Goal: Task Accomplishment & Management: Use online tool/utility

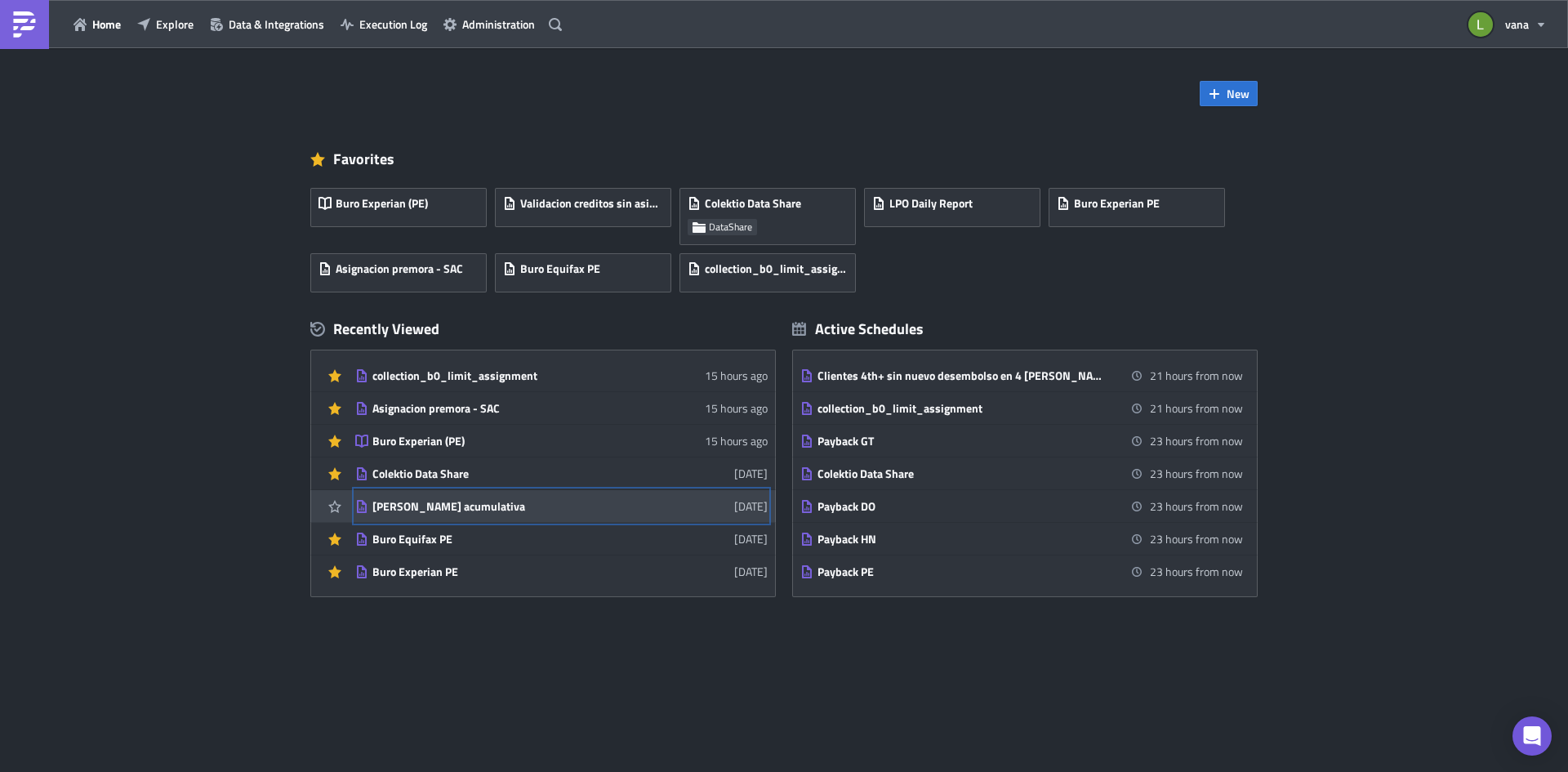
click at [466, 507] on div "[PERSON_NAME] acumulativa" at bounding box center [515, 506] width 286 height 15
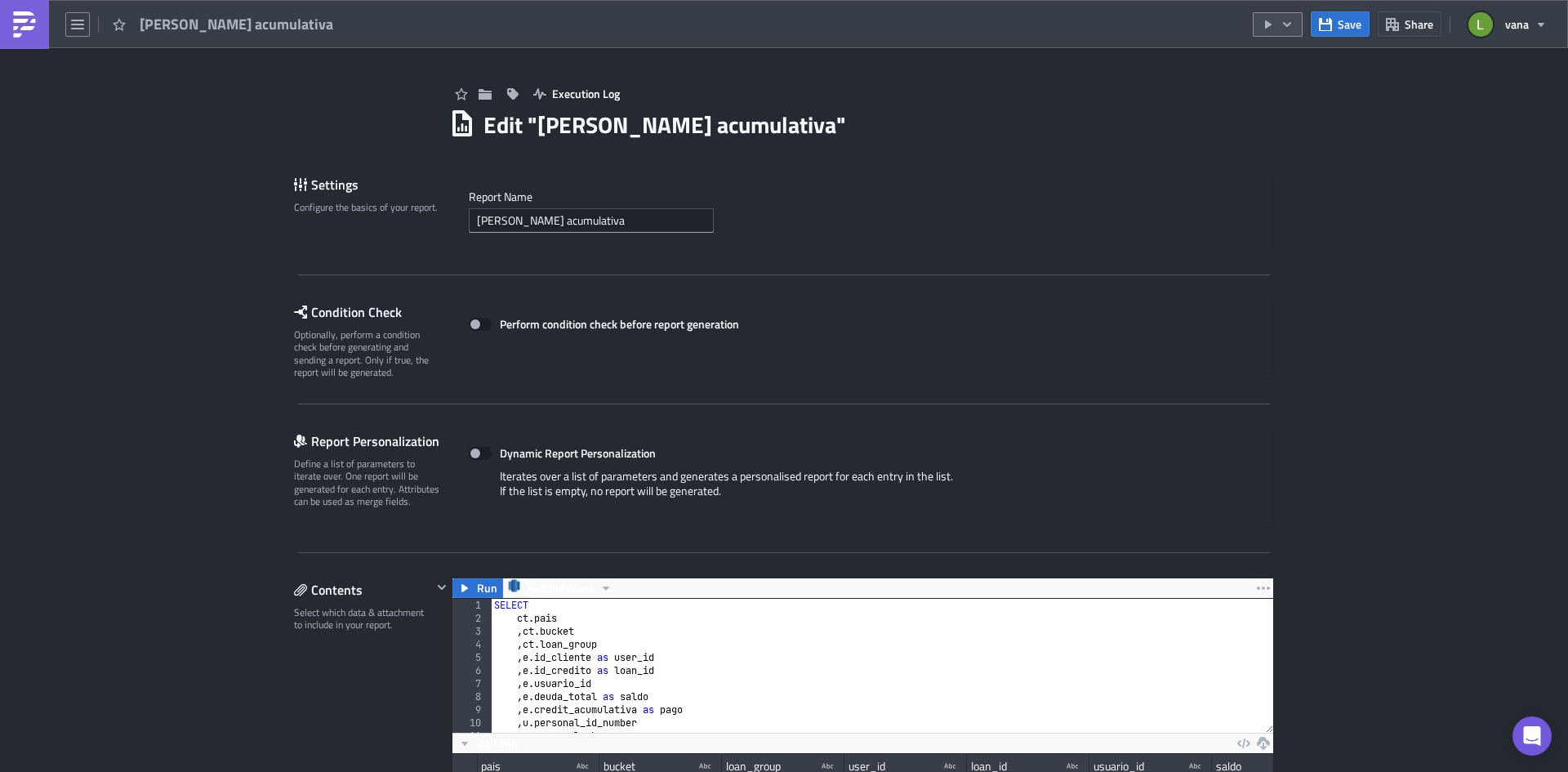
click at [1270, 25] on icon "button" at bounding box center [1268, 24] width 6 height 8
click at [1284, 86] on div "Run Report" at bounding box center [1328, 90] width 128 height 17
click at [24, 20] on img at bounding box center [24, 24] width 26 height 26
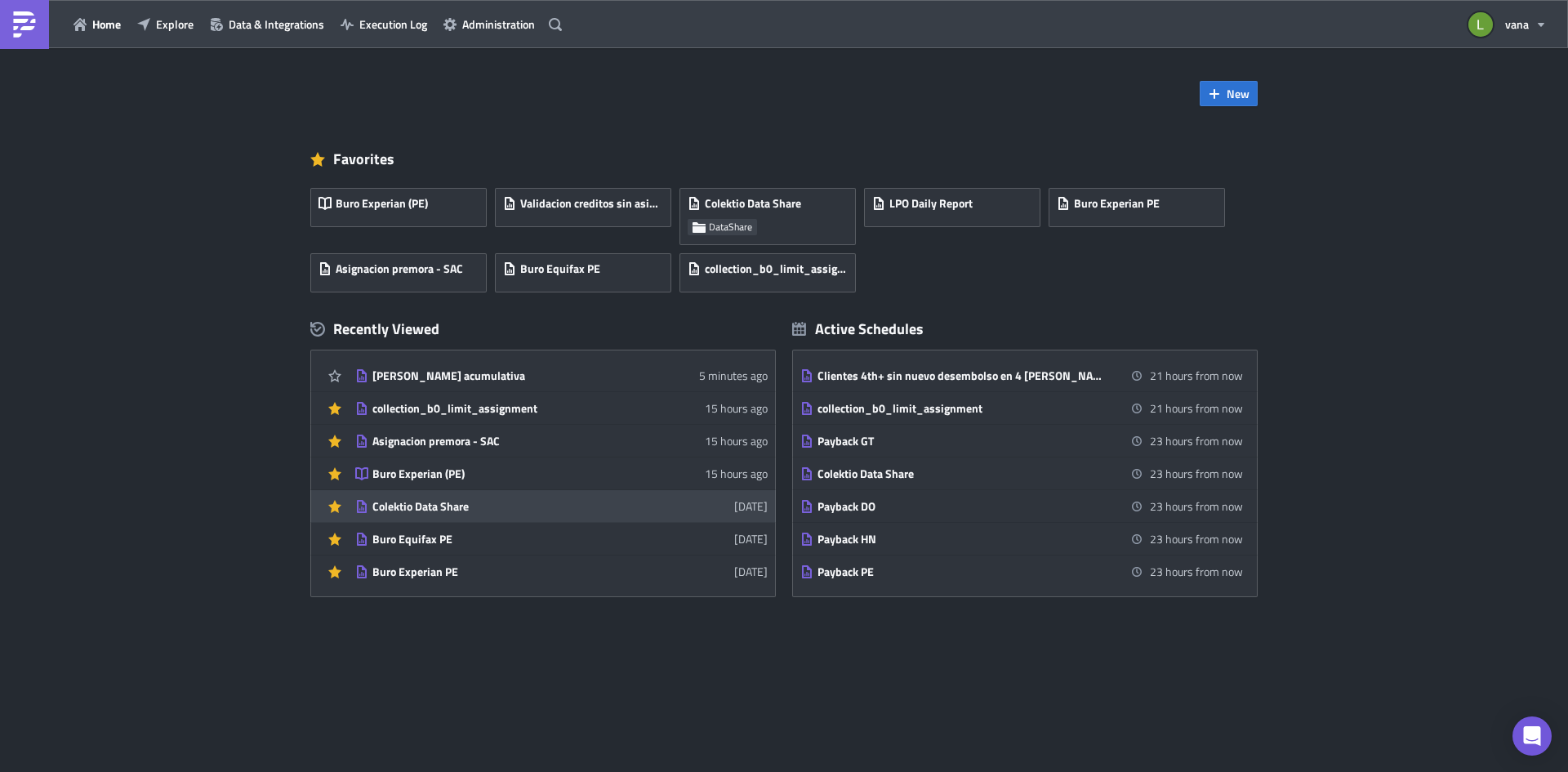
click at [472, 506] on div "Colektio Data Share" at bounding box center [515, 506] width 286 height 15
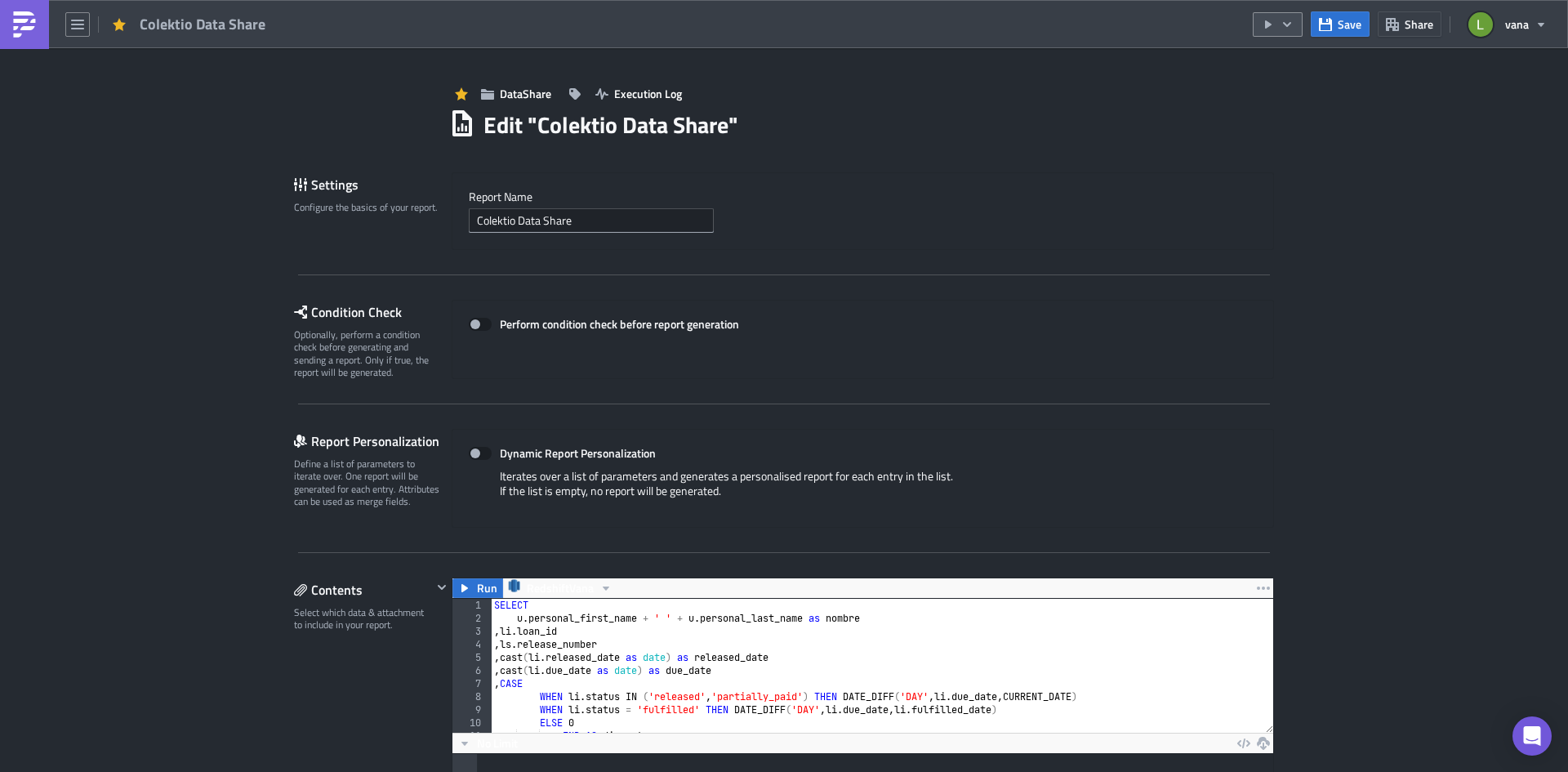
scroll to position [187, 821]
click at [1291, 19] on icon "button" at bounding box center [1287, 24] width 13 height 13
click at [1288, 85] on div "Run Report" at bounding box center [1328, 90] width 128 height 17
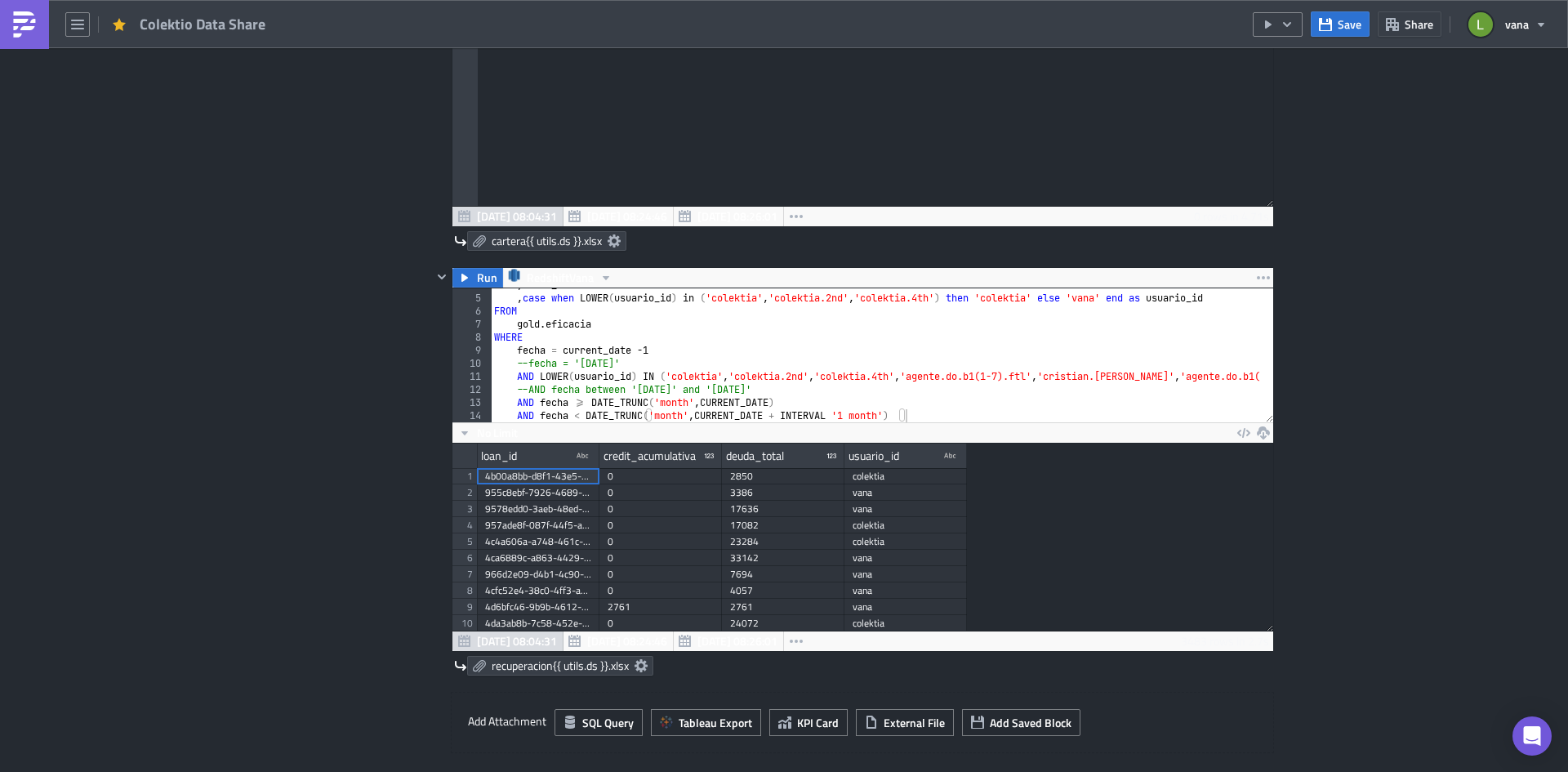
scroll to position [61, 0]
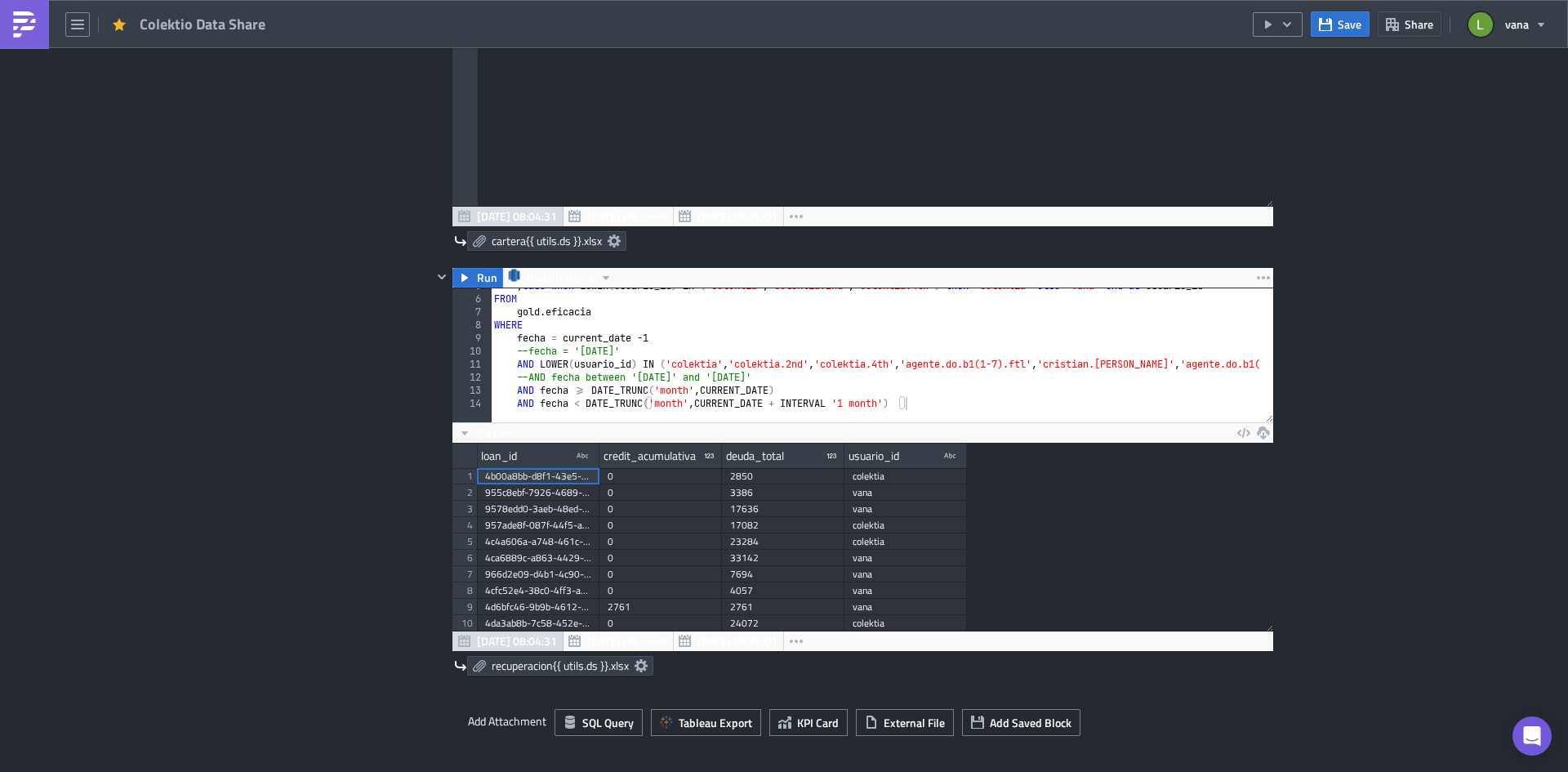
click at [36, 22] on img at bounding box center [24, 24] width 26 height 26
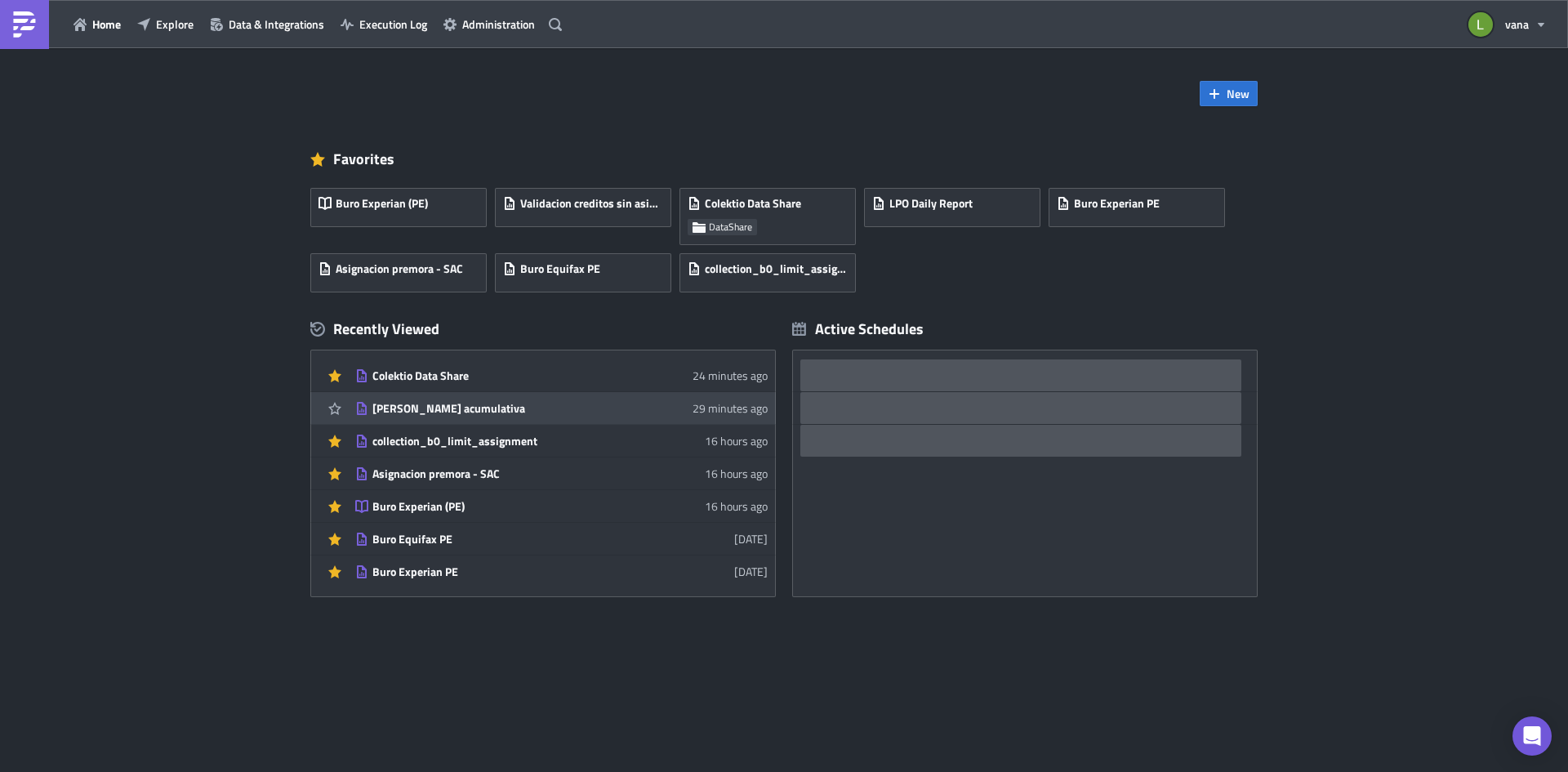
click at [422, 409] on div "[PERSON_NAME] acumulativa" at bounding box center [515, 408] width 286 height 15
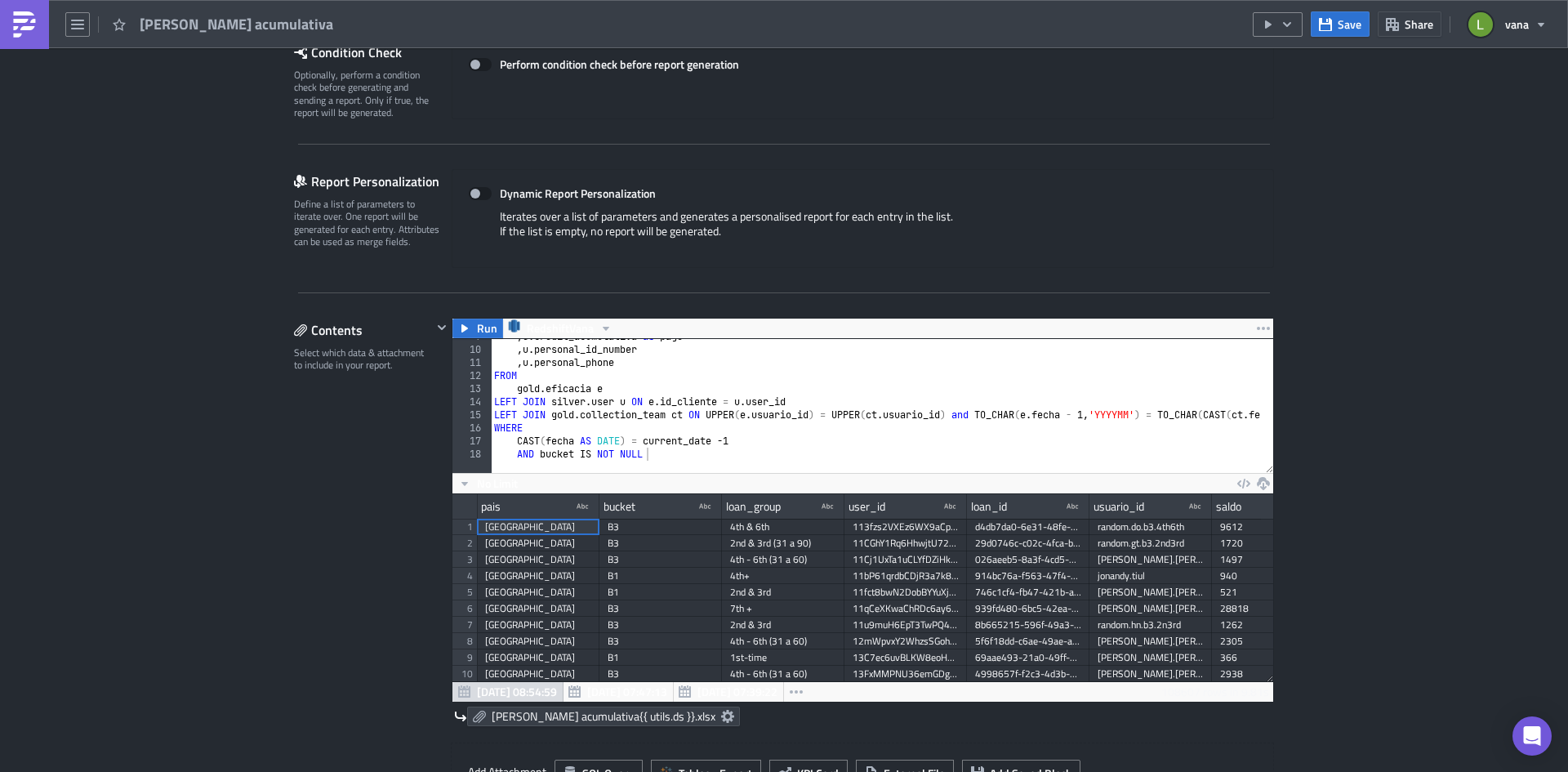
scroll to position [245, 0]
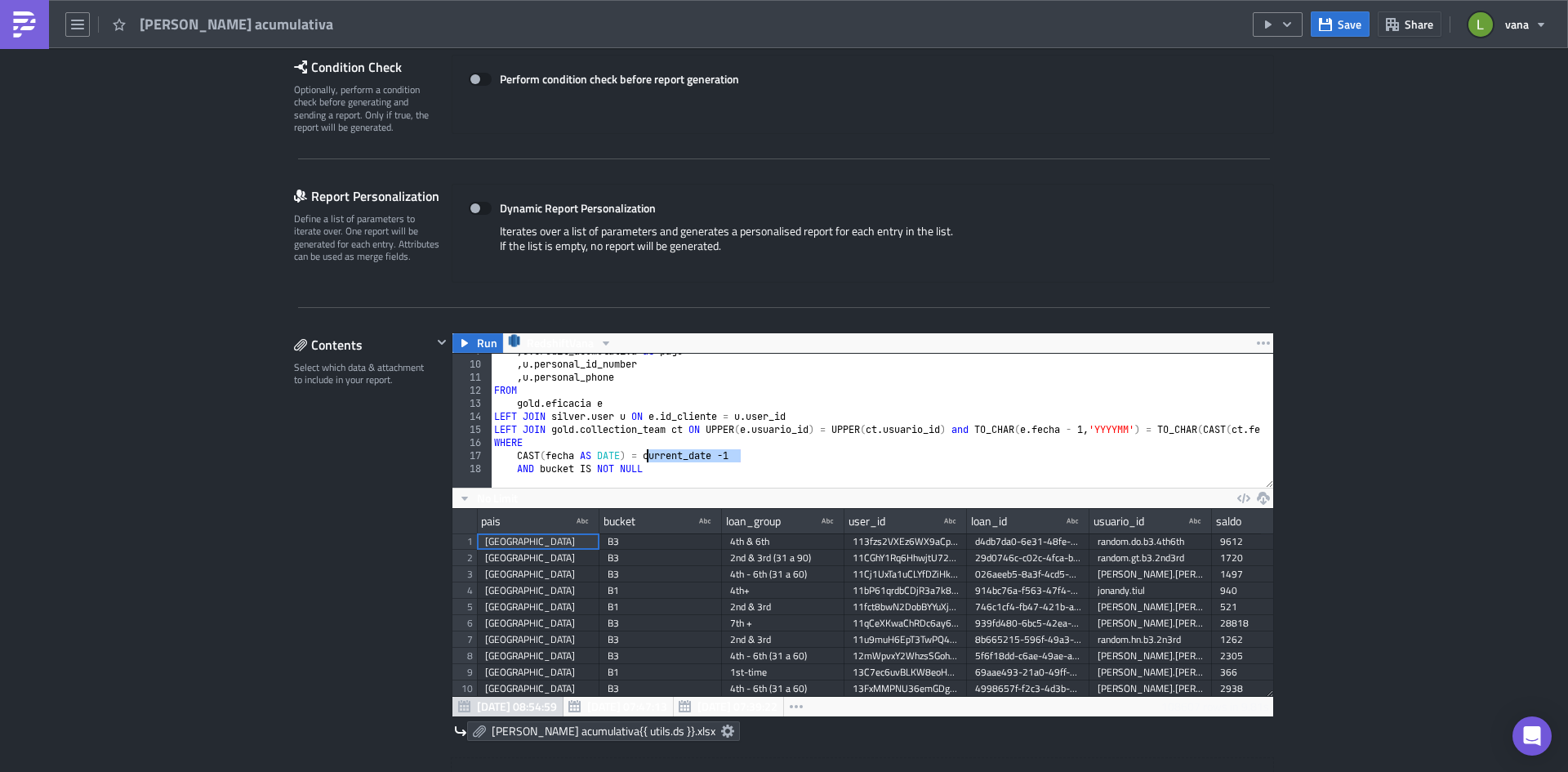
drag, startPoint x: 735, startPoint y: 457, endPoint x: 644, endPoint y: 456, distance: 91.0
click at [644, 456] on div ", e . credit_acumulativa as pago , u . personal_id_number , u . personal_phone …" at bounding box center [991, 418] width 1000 height 148
click at [694, 456] on div ", e . credit_acumulativa as pago , u . personal_id_number , u . personal_phone …" at bounding box center [991, 418] width 1000 height 148
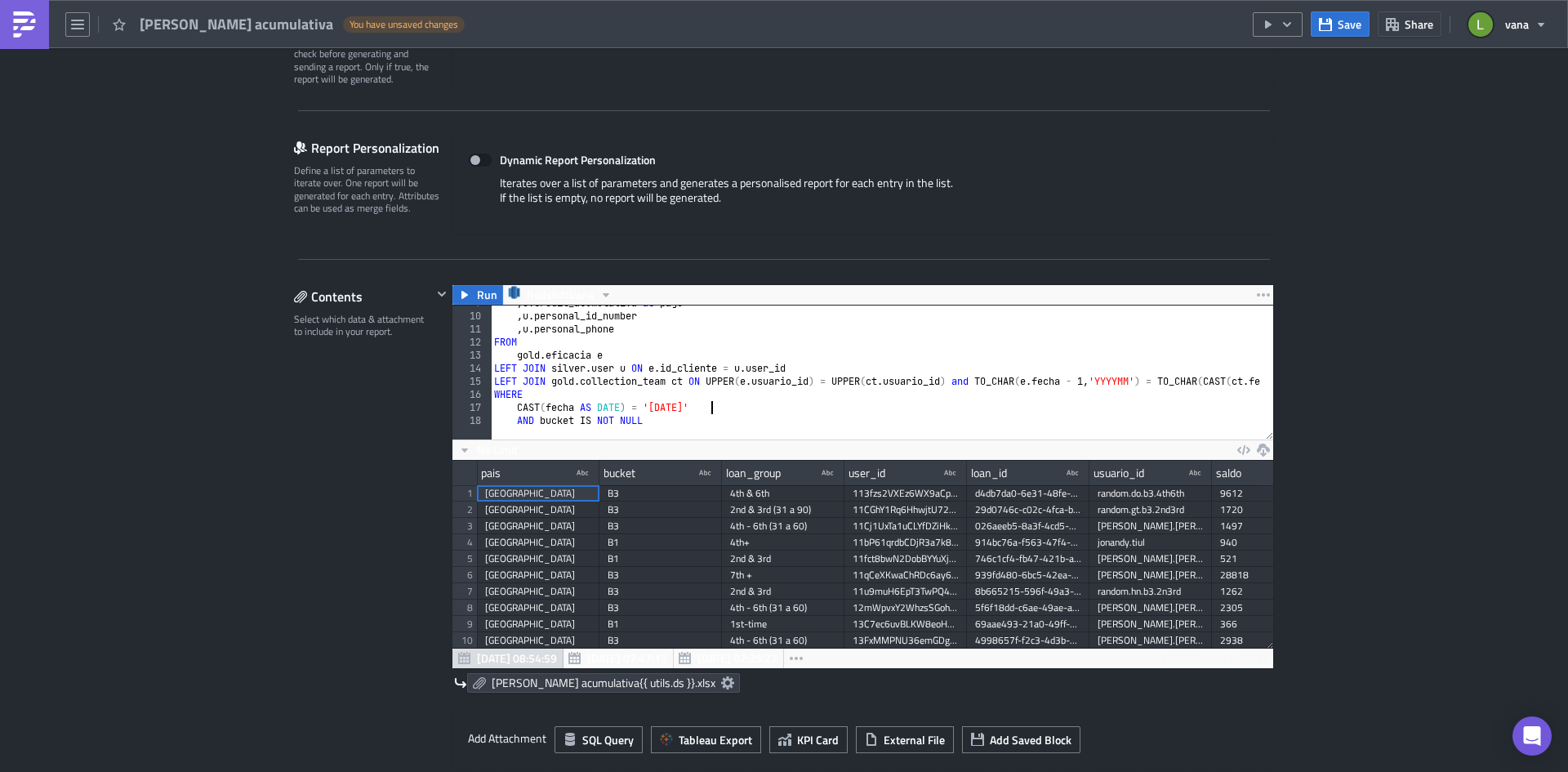
scroll to position [245, 0]
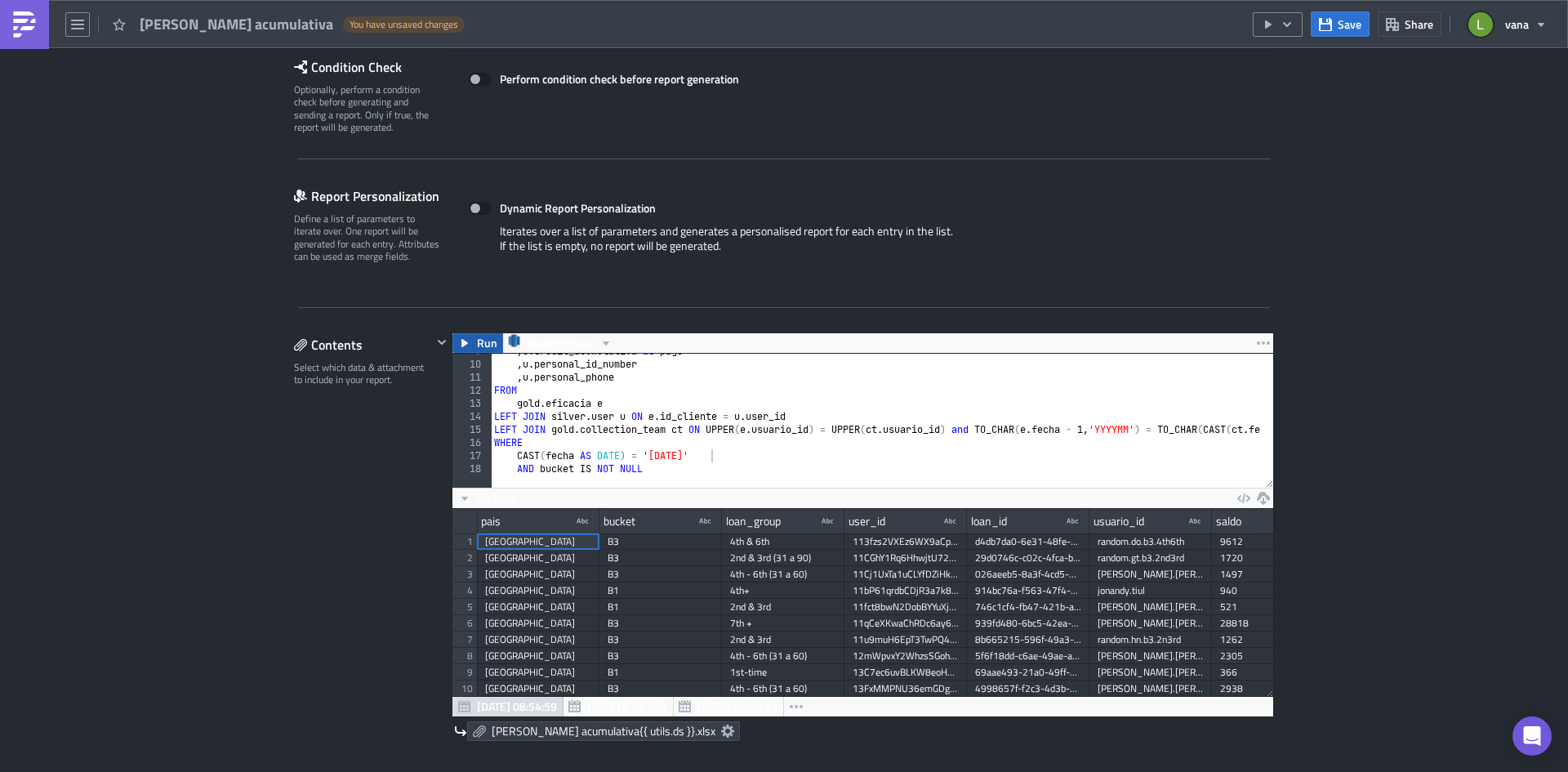
click at [467, 345] on button "Run" at bounding box center [478, 343] width 51 height 19
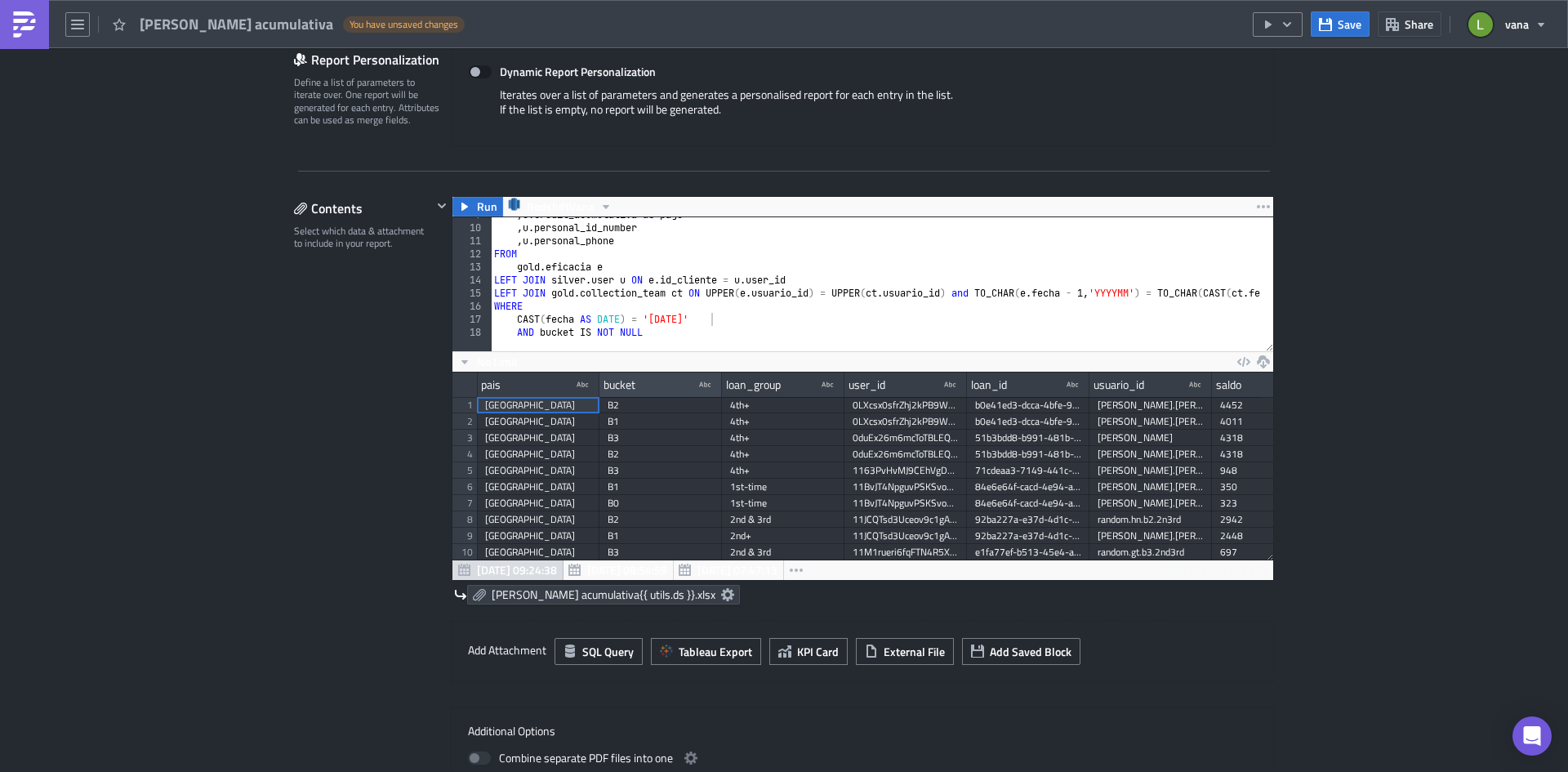
scroll to position [409, 0]
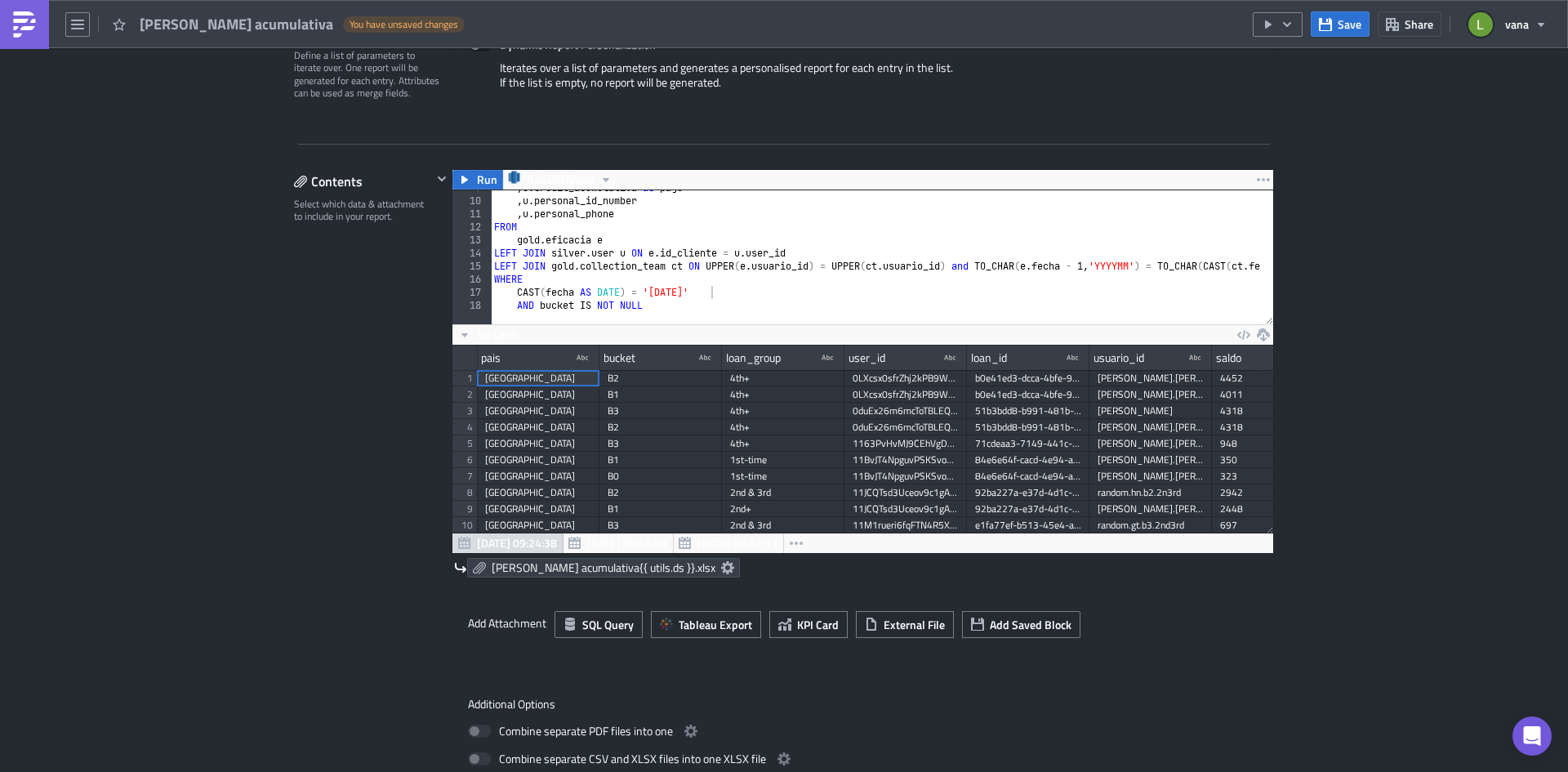
click at [736, 290] on div ", e . credit_acumulativa as pago , u . personal_id_number , u . personal_phone …" at bounding box center [991, 255] width 1000 height 148
click at [654, 306] on div ", e . credit_acumulativa as pago , u . personal_id_number , u . personal_phone …" at bounding box center [991, 255] width 1000 height 148
type textarea "AND bucket IS NOT NULL"
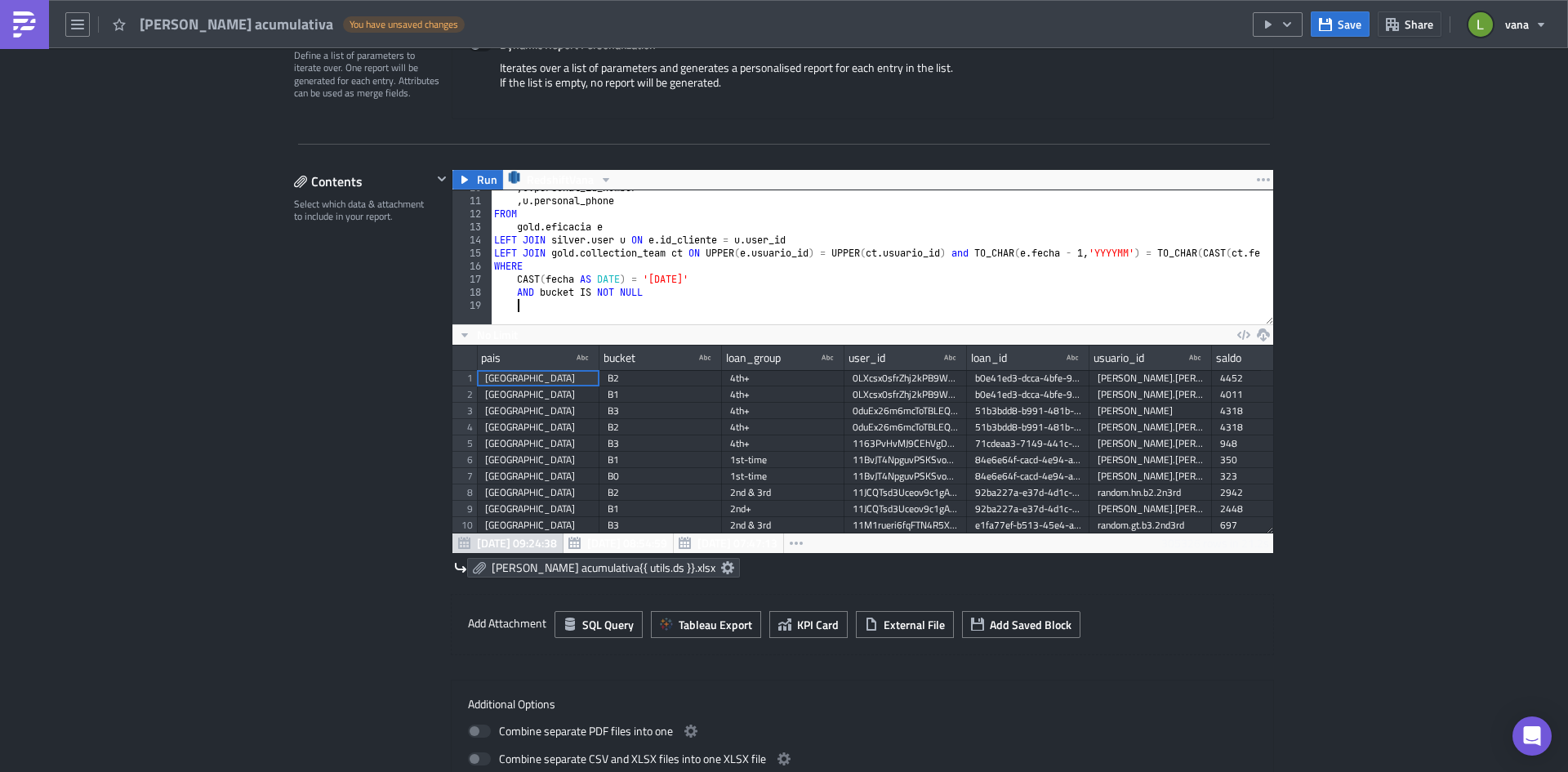
paste textarea ")"
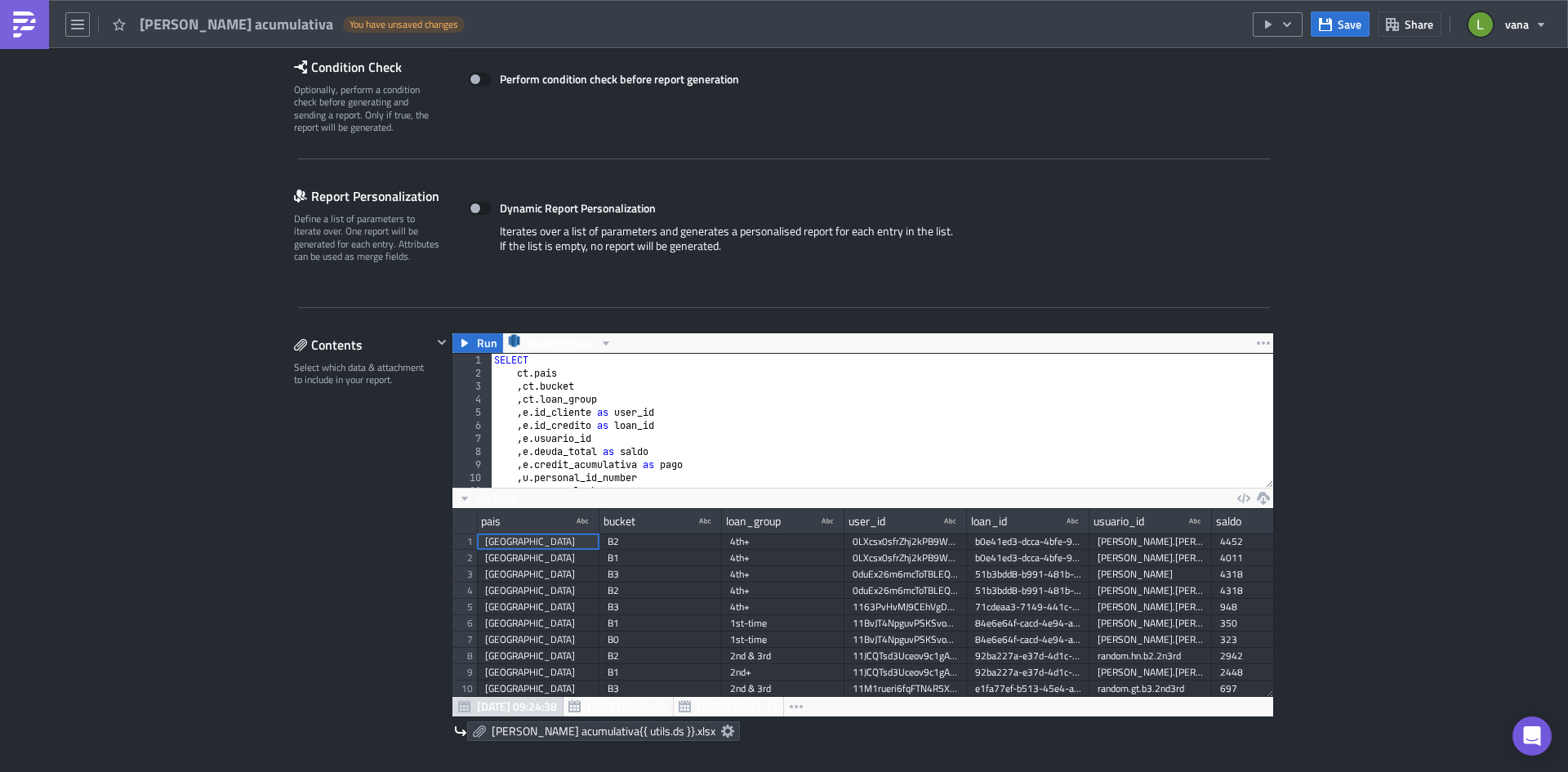
scroll to position [0, 0]
click at [356, 456] on div "Contents Select which data & attachment to include in your report." at bounding box center [363, 644] width 138 height 624
click at [1345, 24] on span "Save" at bounding box center [1350, 24] width 24 height 17
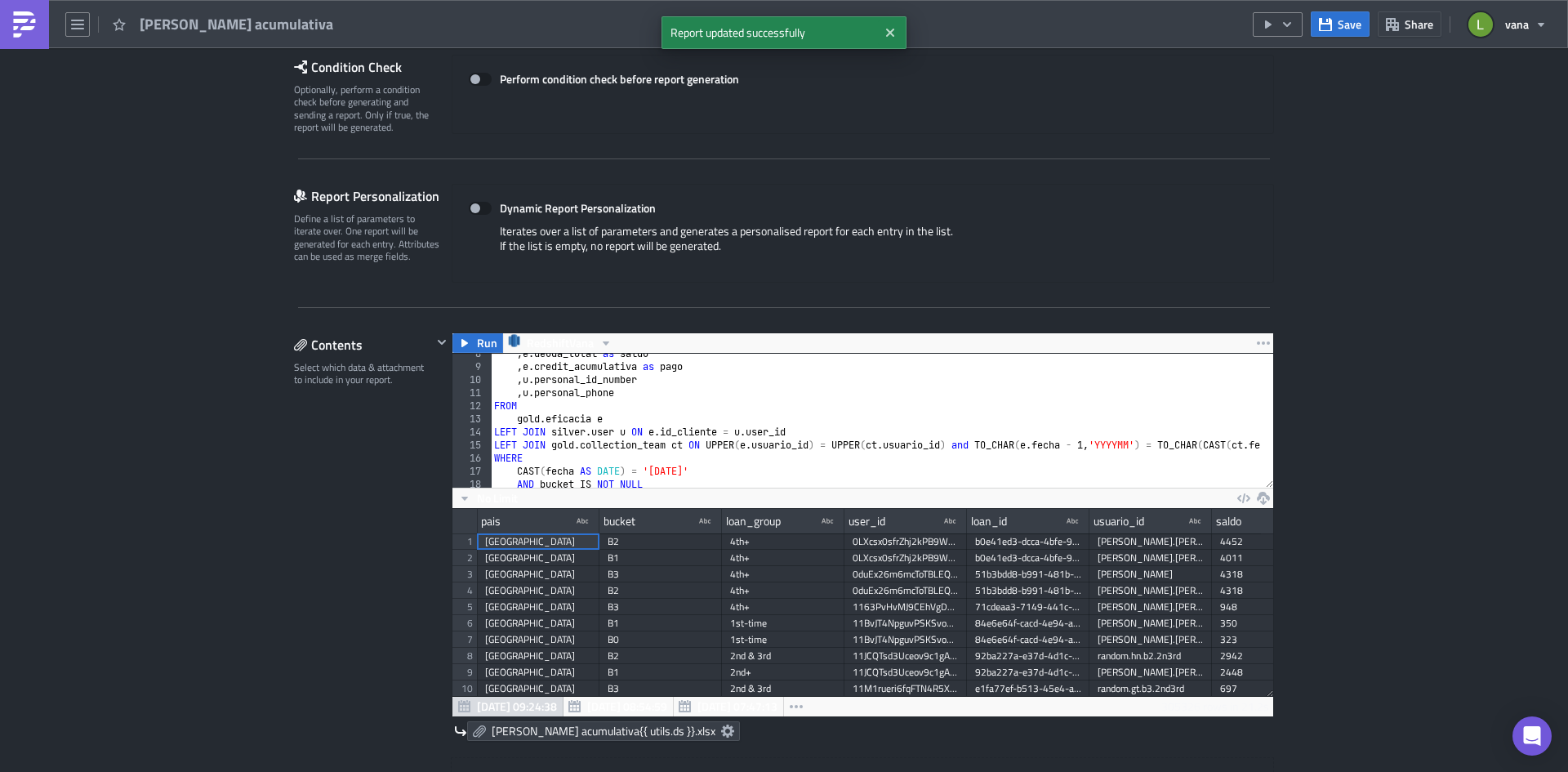
scroll to position [147, 0]
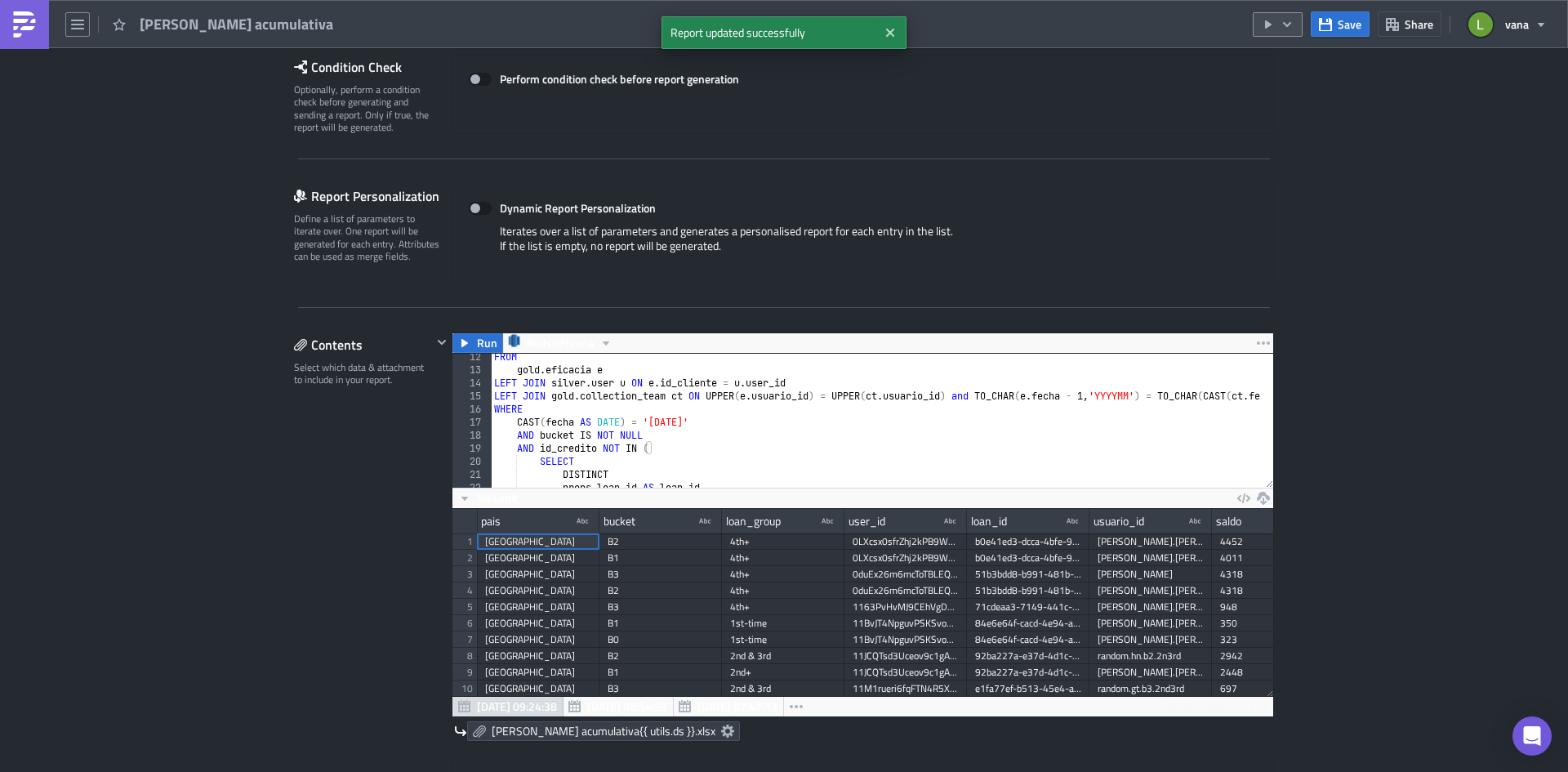
click at [1292, 21] on icon "button" at bounding box center [1287, 24] width 13 height 13
click at [1289, 86] on div "Run Report" at bounding box center [1328, 90] width 128 height 17
click at [567, 421] on div "FROM gold . eficacia e LEFT JOIN silver . user u ON e . id_cliente = u . user_i…" at bounding box center [991, 424] width 1000 height 148
click at [552, 424] on div "FROM gold . eficacia e LEFT JOIN silver . user u ON e . id_cliente = u . user_i…" at bounding box center [991, 424] width 1000 height 148
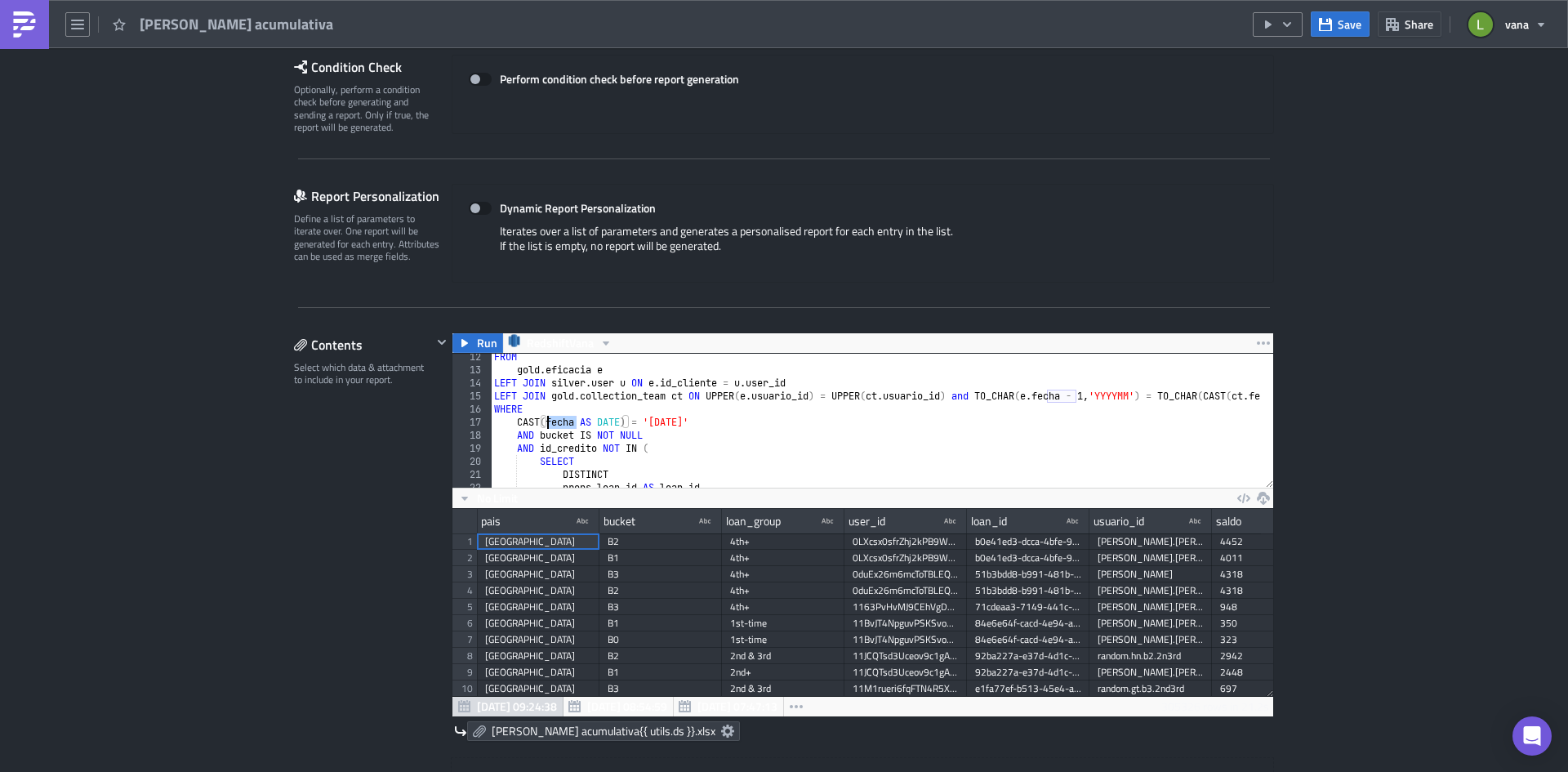
scroll to position [49, 0]
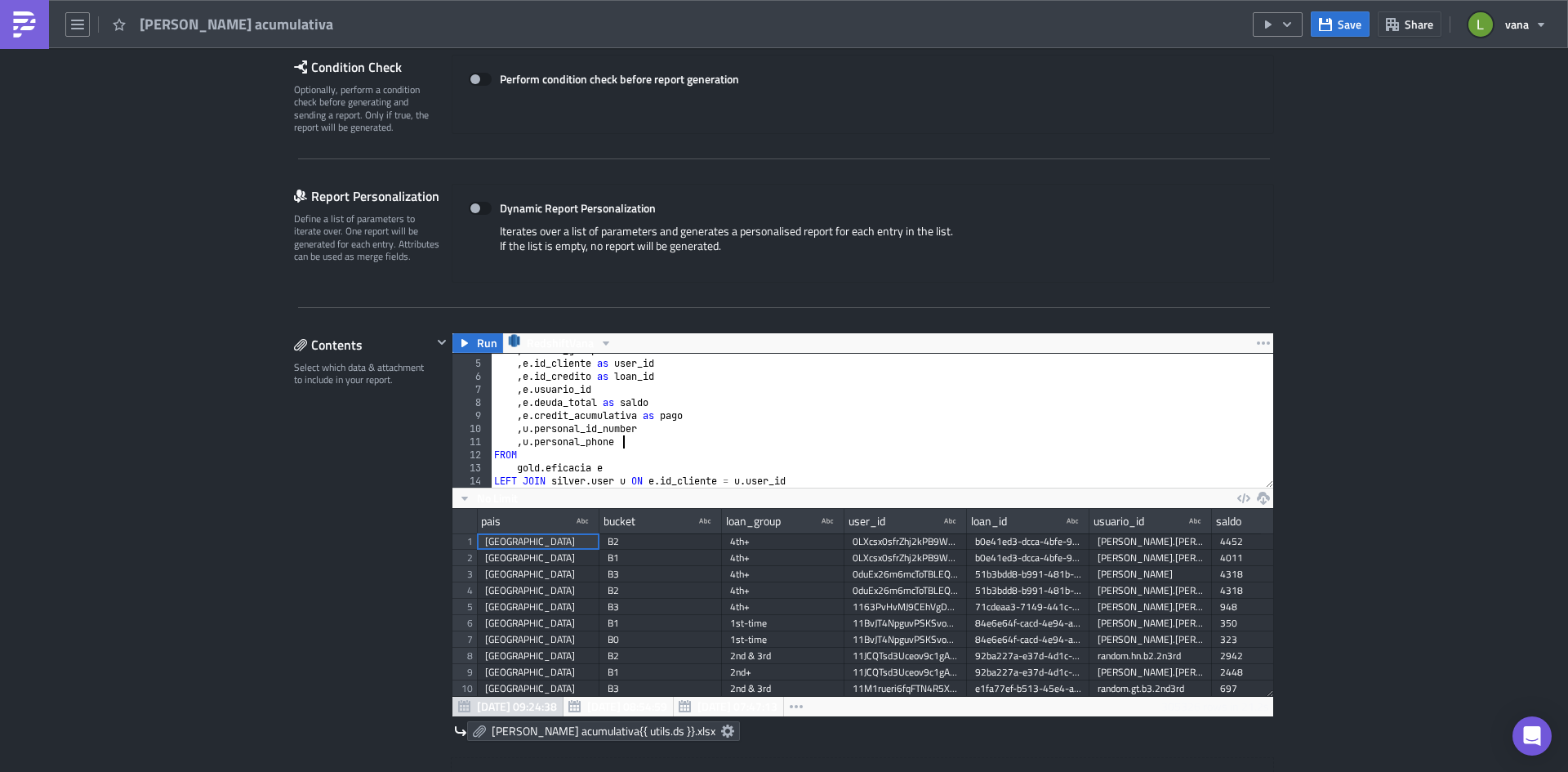
click at [634, 439] on div ", ct . loan_group , e . id_cliente as user_id , e . id_credito as loan_id , e .…" at bounding box center [991, 417] width 1000 height 148
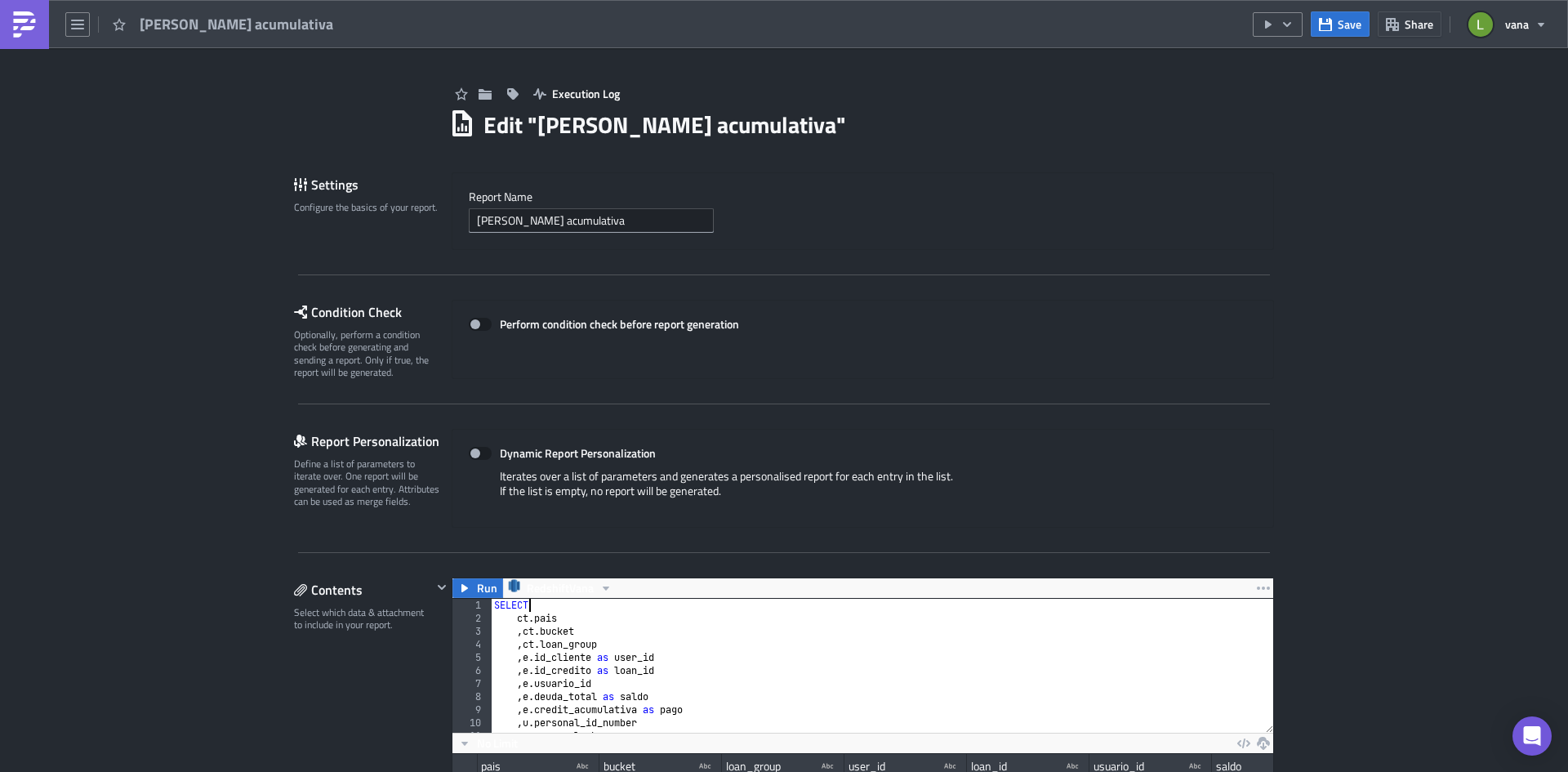
click at [551, 610] on div "SELECT ct . pais , ct . bucket , ct . loan_group , e . id_cliente as user_id , …" at bounding box center [991, 672] width 1000 height 148
type textarea "SELECT"
paste textarea "fecha"
click at [1349, 26] on span "Save" at bounding box center [1350, 24] width 24 height 17
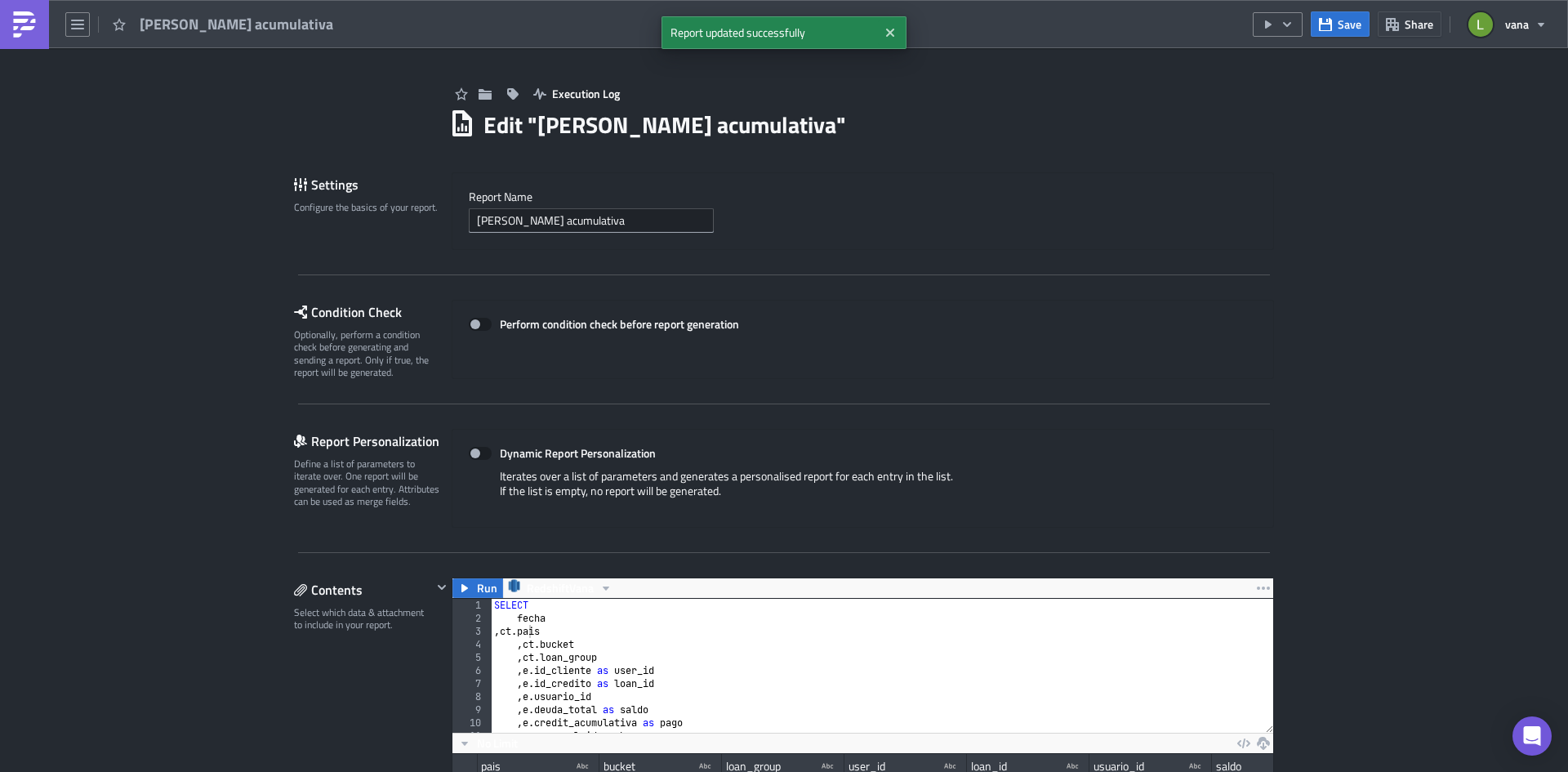
scroll to position [327, 0]
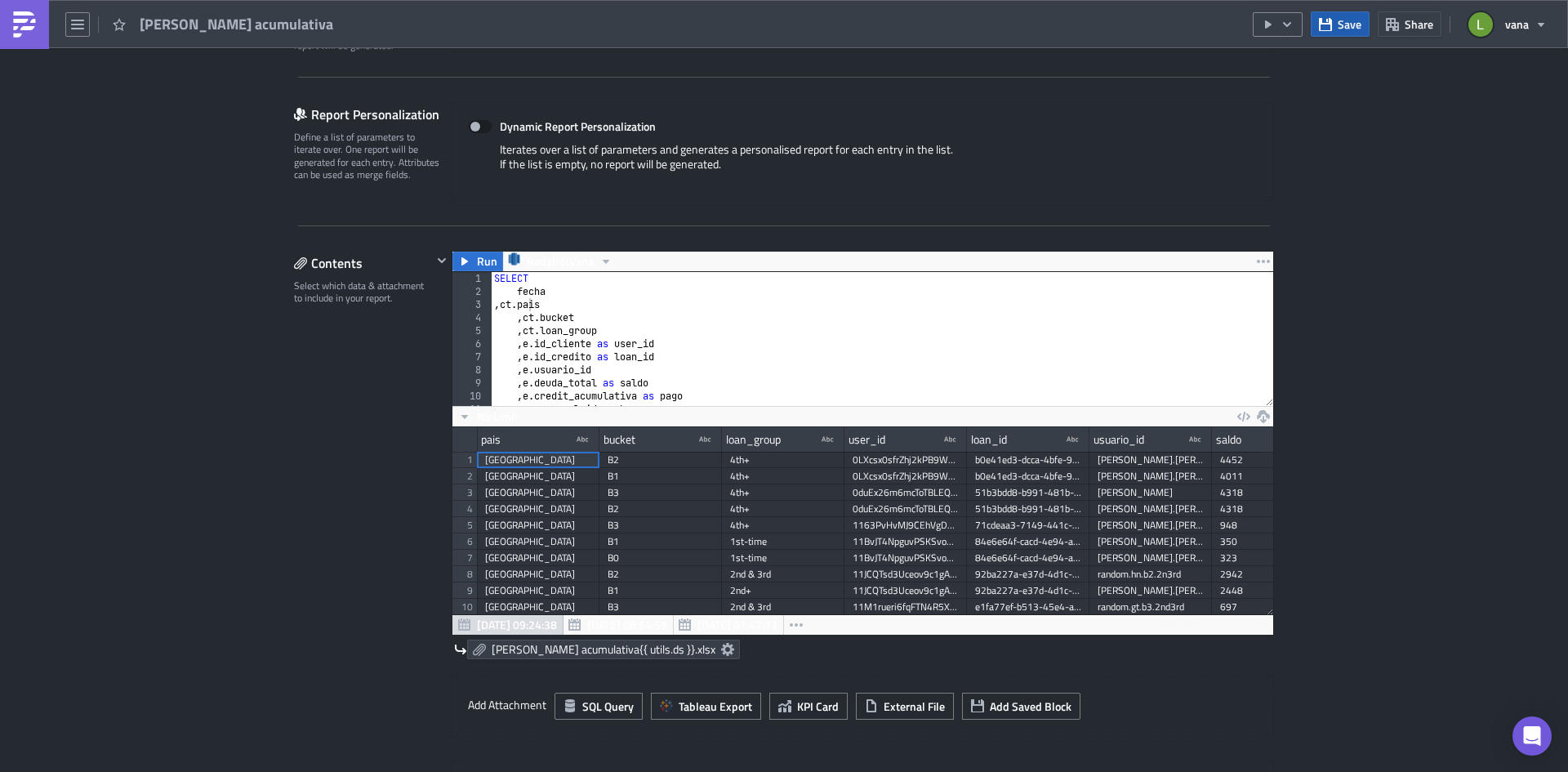
click at [1356, 23] on span "Save" at bounding box center [1350, 24] width 24 height 17
click at [1352, 23] on span "Save" at bounding box center [1350, 24] width 24 height 17
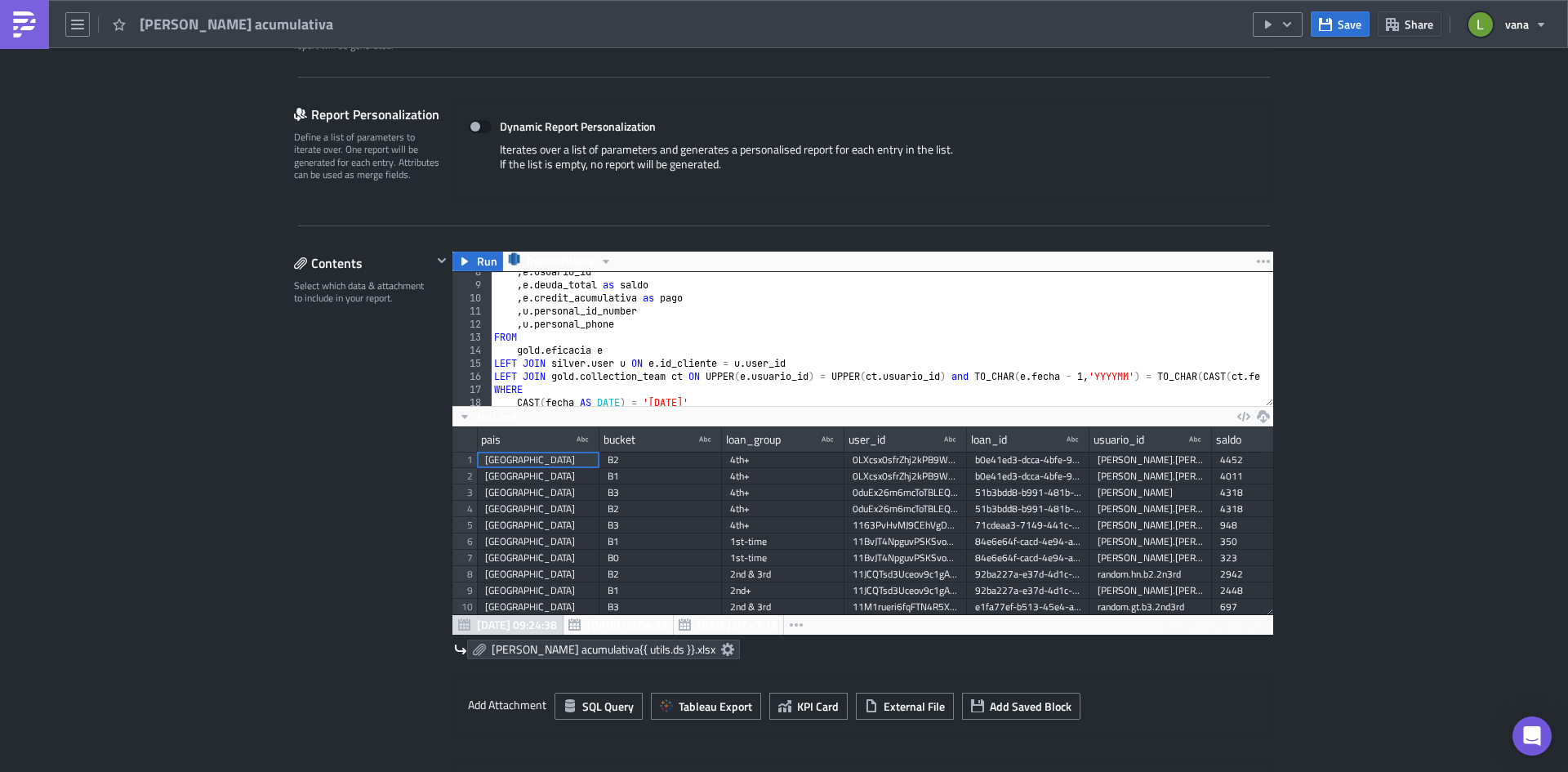
scroll to position [147, 0]
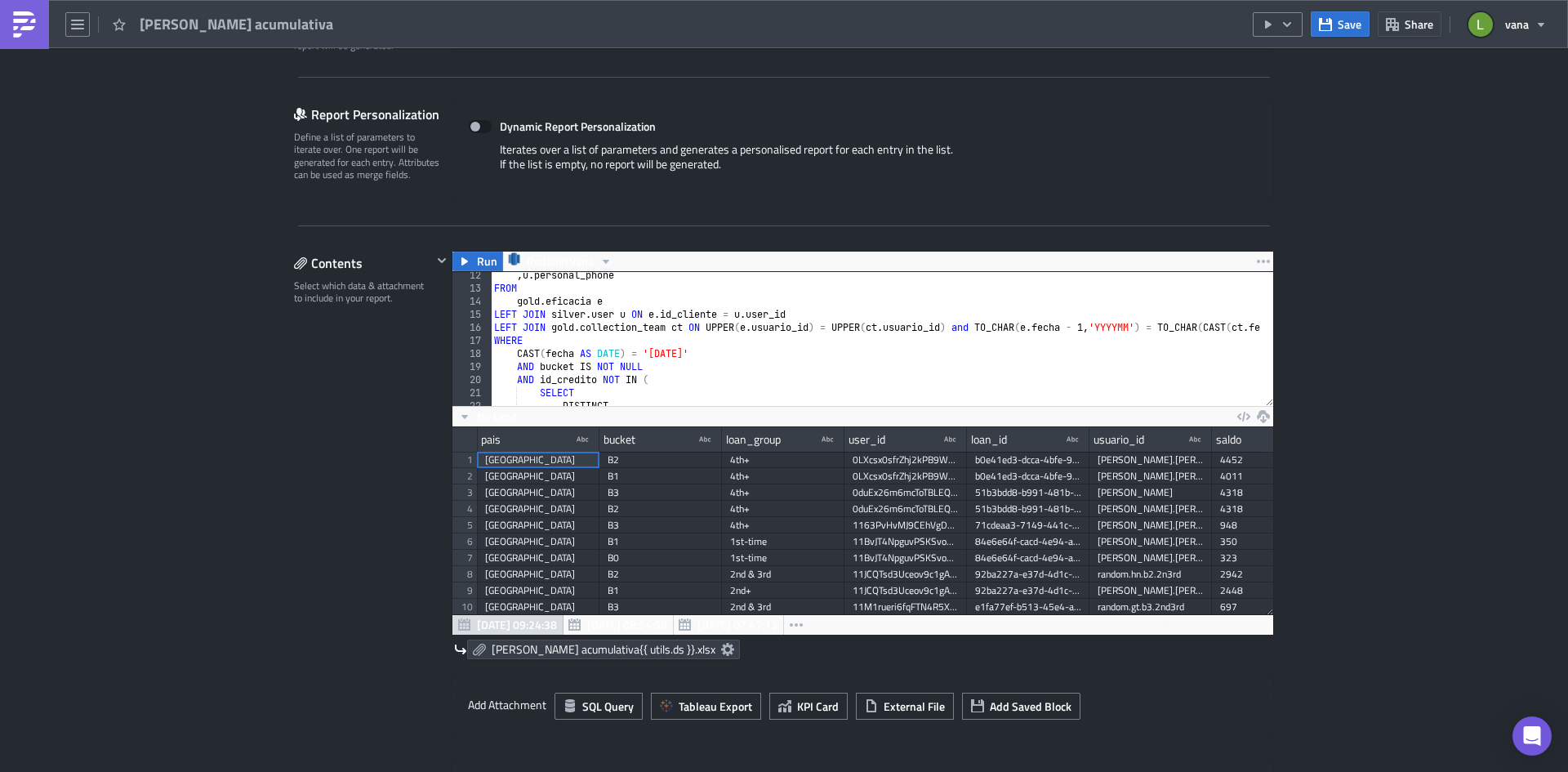
click at [566, 300] on div ", u . personal_phone FROM gold . eficacia e LEFT JOIN silver . user u ON e . id…" at bounding box center [991, 342] width 1000 height 148
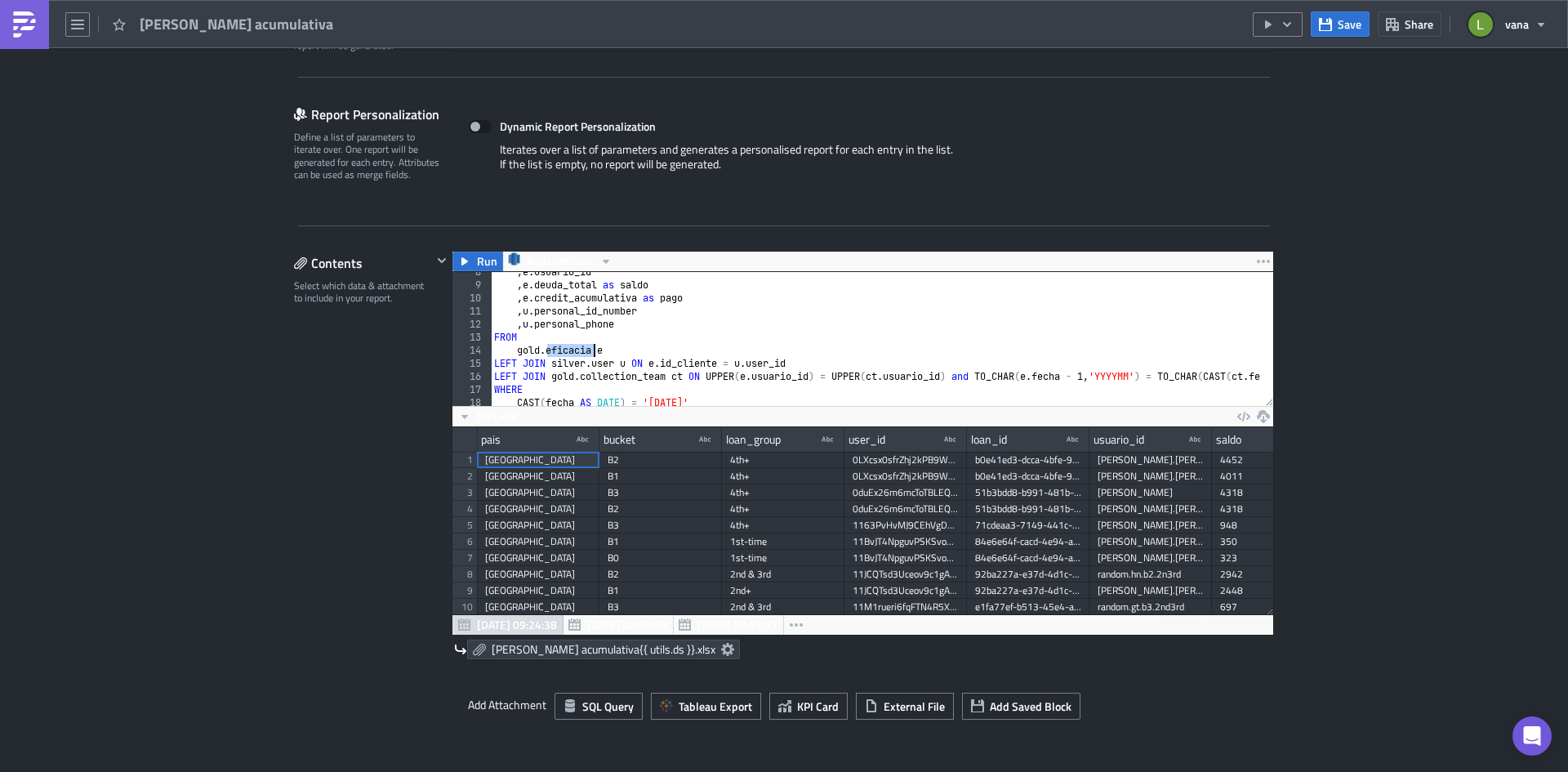
click at [638, 323] on div ", e . usuario_id , e . deuda_total as saldo , e . credit_acumulativa as pago , …" at bounding box center [991, 339] width 1000 height 148
type textarea ", u.personal_phone"
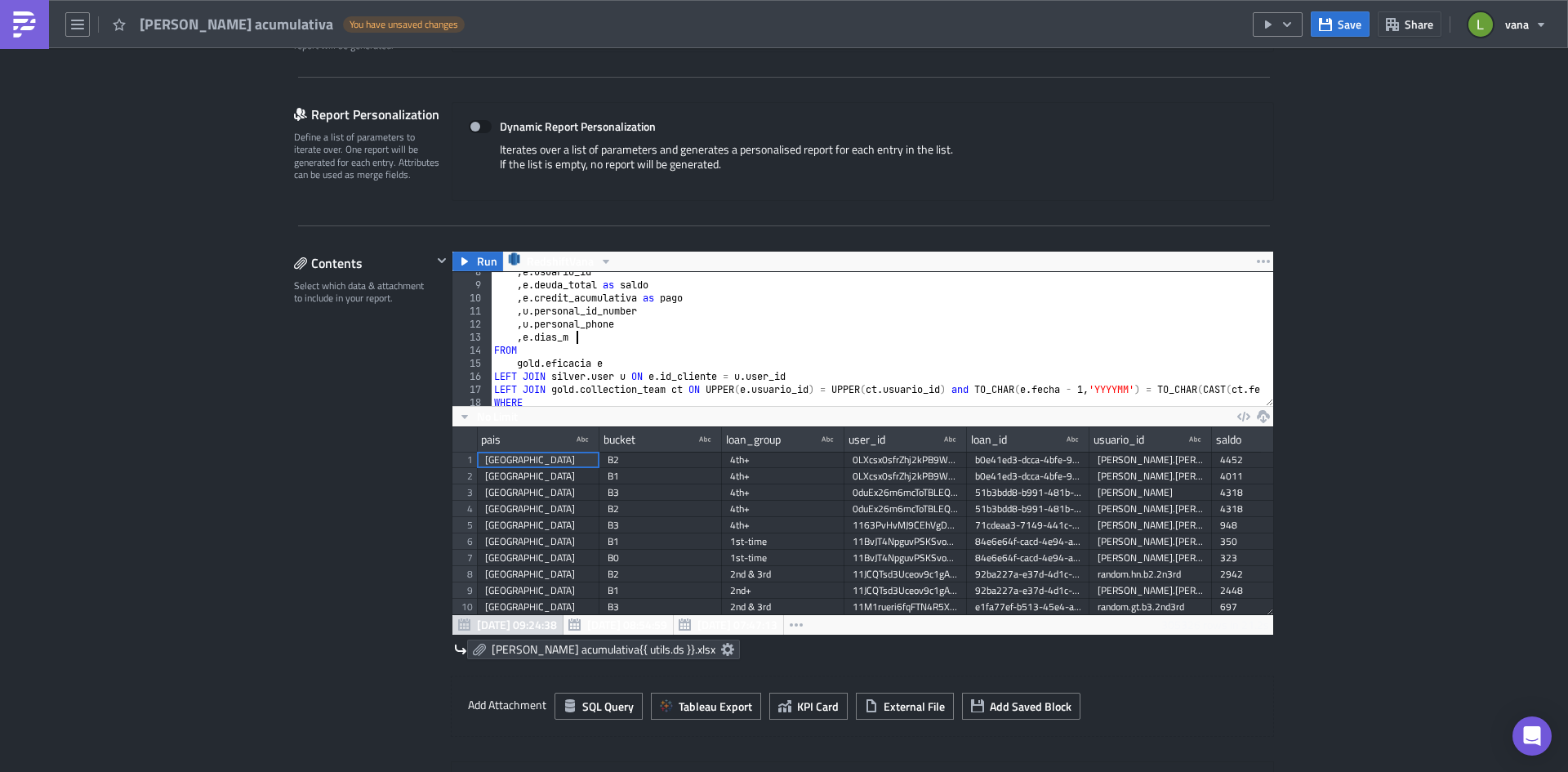
scroll to position [0, 10]
type textarea ", e.dias_mora"
click at [478, 254] on span "Run" at bounding box center [487, 261] width 20 height 19
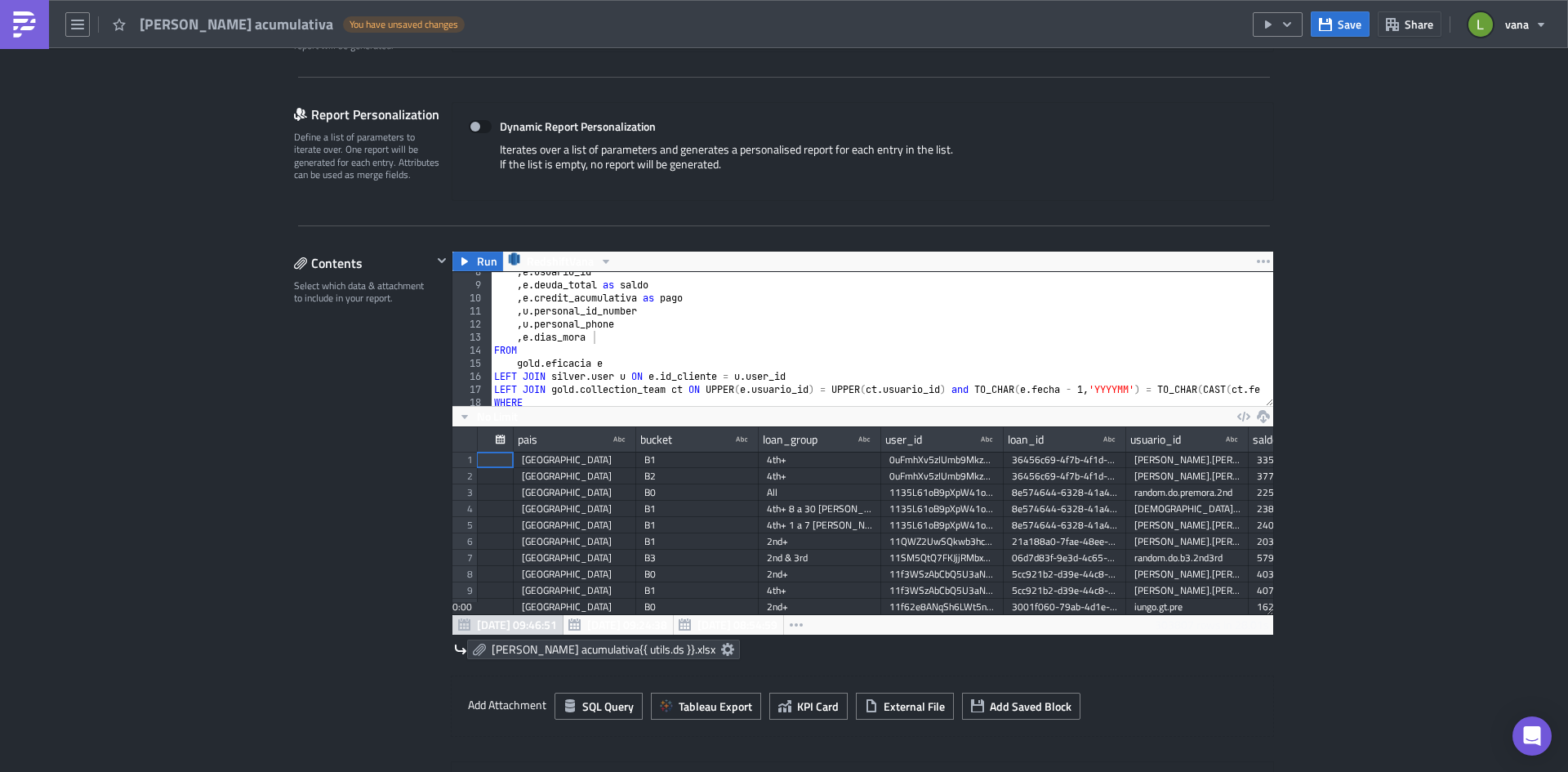
scroll to position [0, 0]
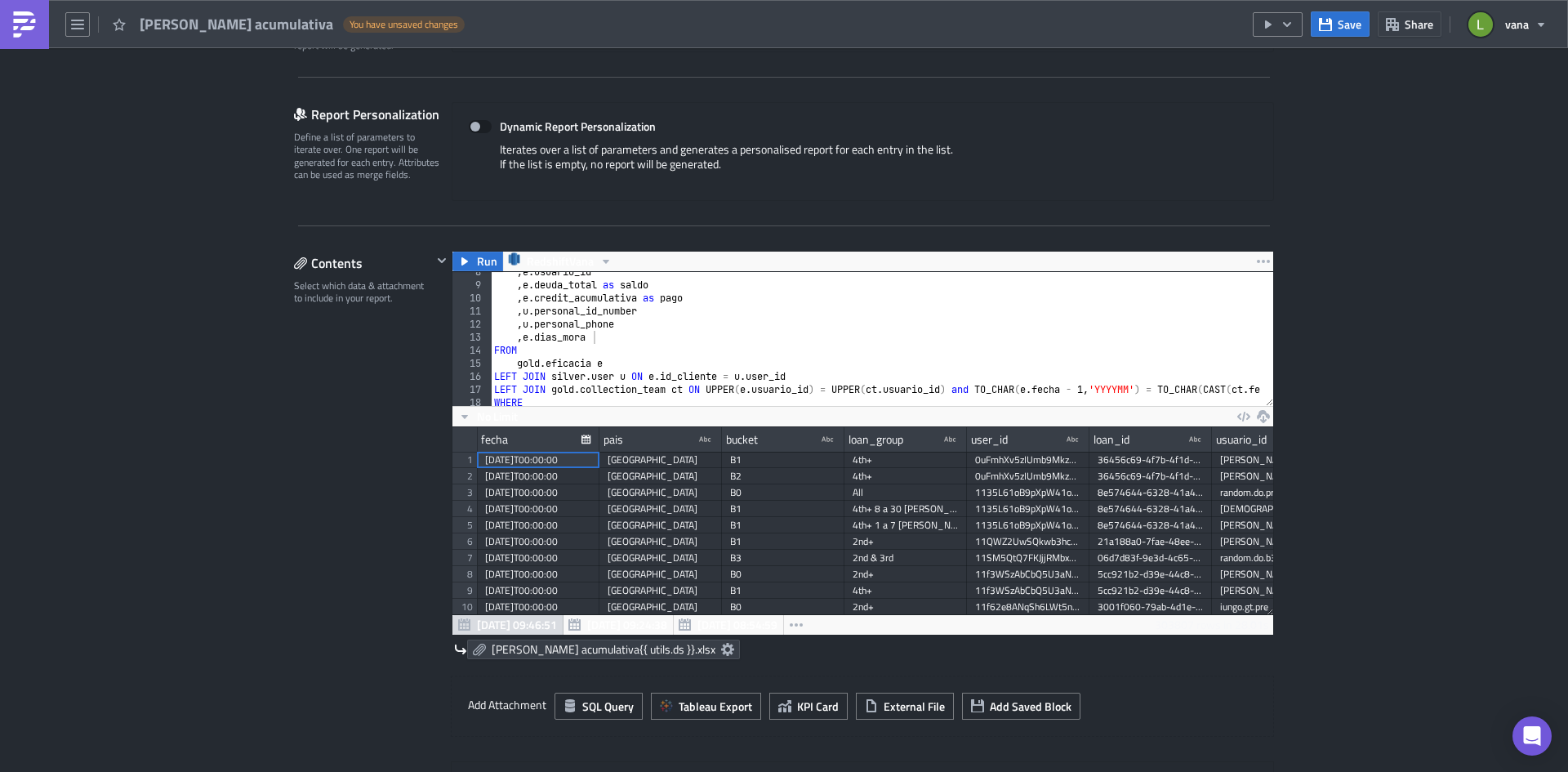
click at [731, 465] on div "B1" at bounding box center [784, 459] width 107 height 17
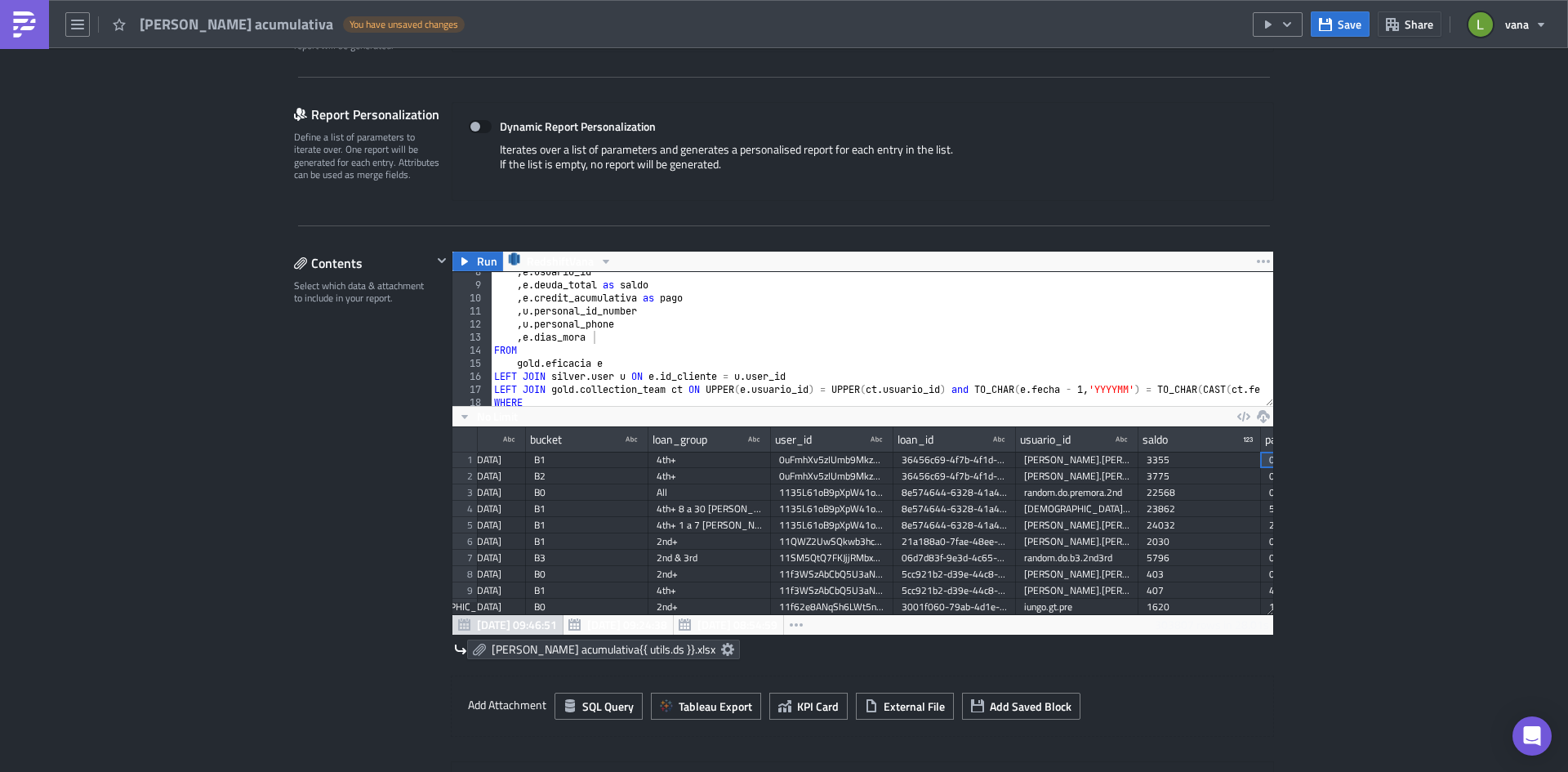
scroll to position [0, 319]
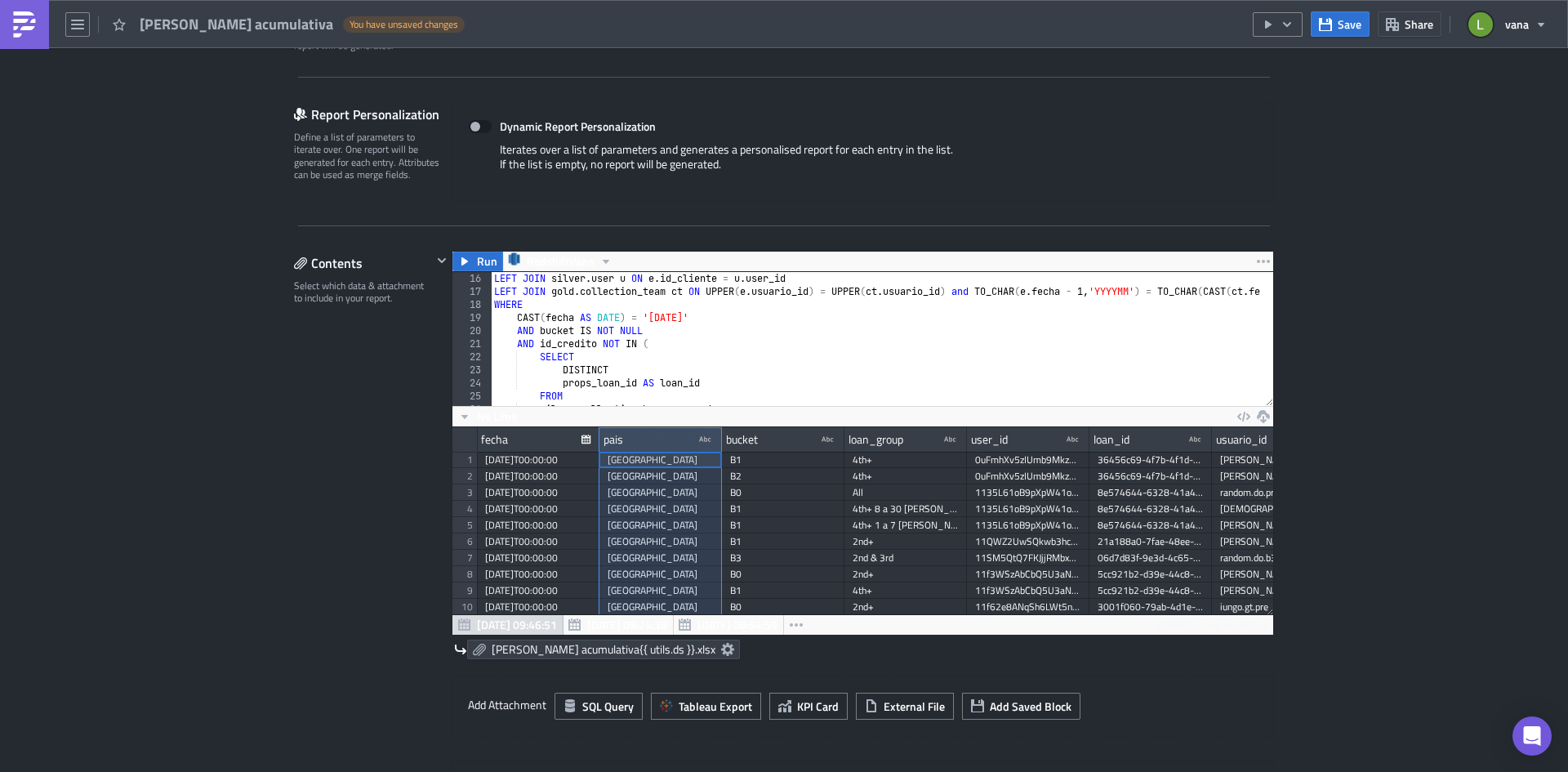
click at [699, 442] on icon "type-text Created with Sketch." at bounding box center [706, 439] width 15 height 15
click at [684, 537] on div "[GEOGRAPHIC_DATA]" at bounding box center [661, 541] width 107 height 17
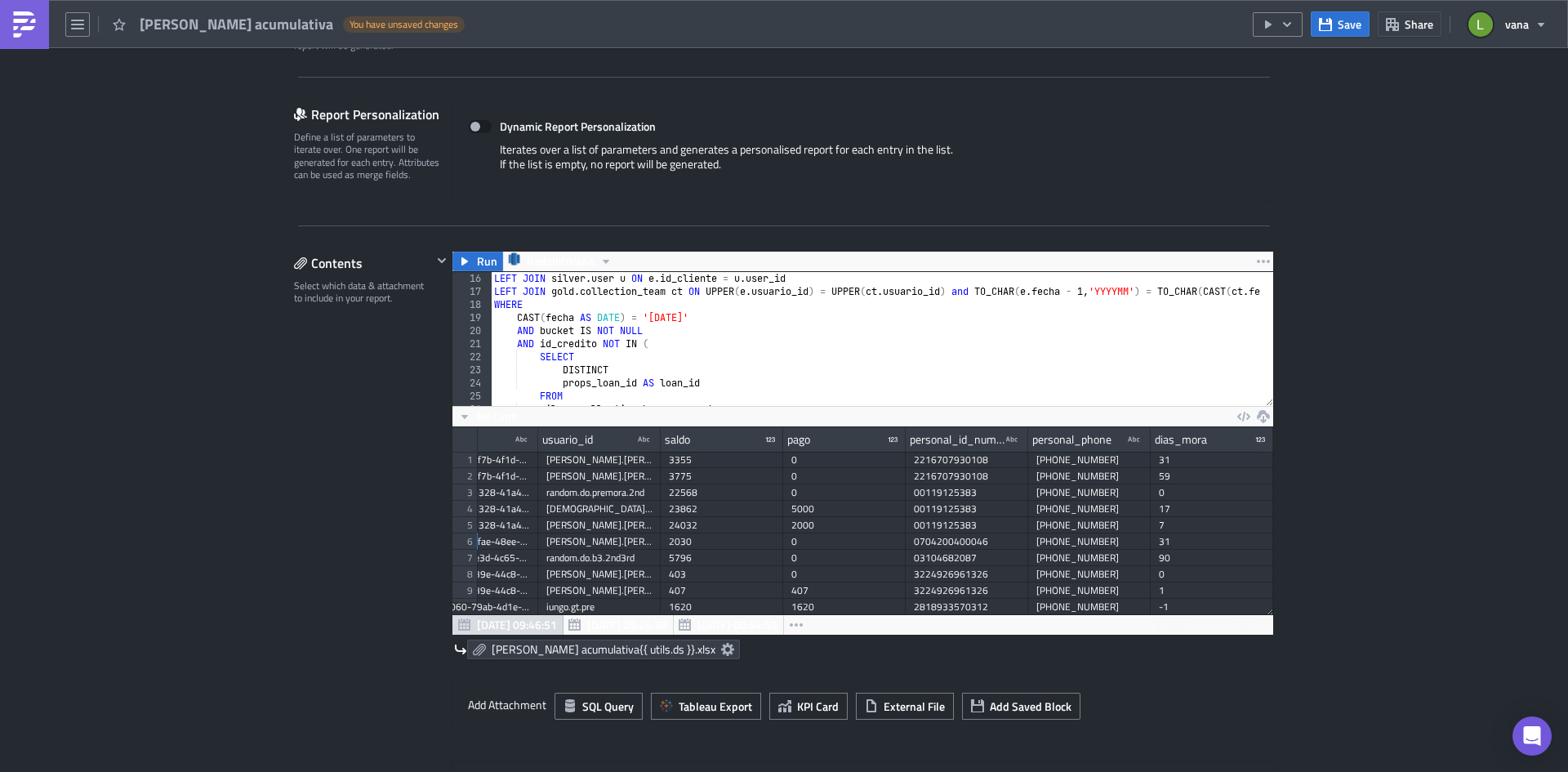
scroll to position [0, 686]
click at [1289, 26] on icon "button" at bounding box center [1287, 24] width 8 height 5
click at [1308, 94] on div "Run Report" at bounding box center [1328, 90] width 128 height 17
click at [20, 26] on img at bounding box center [24, 24] width 26 height 26
